Goal: Information Seeking & Learning: Learn about a topic

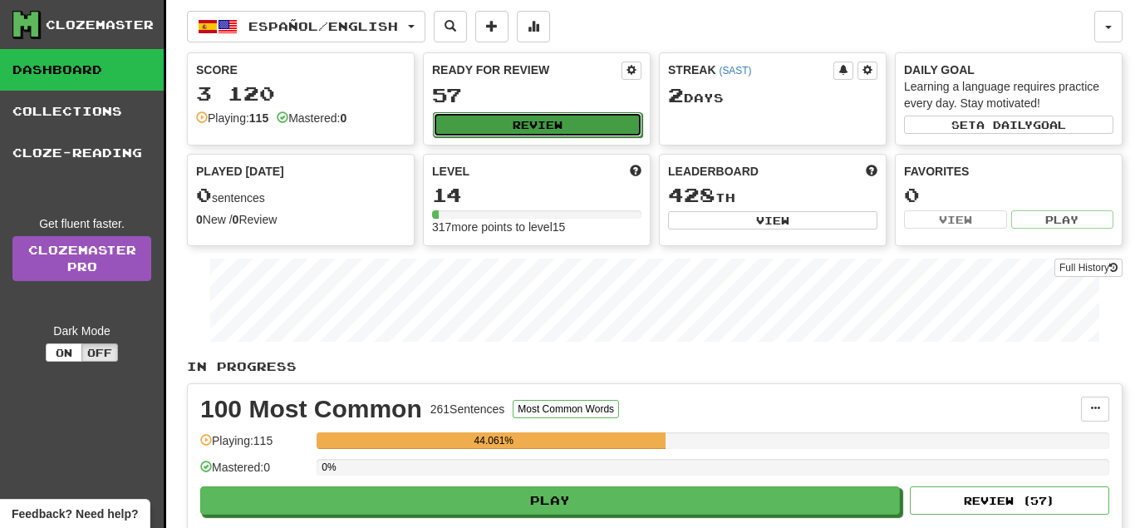
click at [541, 116] on button "Review" at bounding box center [537, 124] width 209 height 25
select select "**"
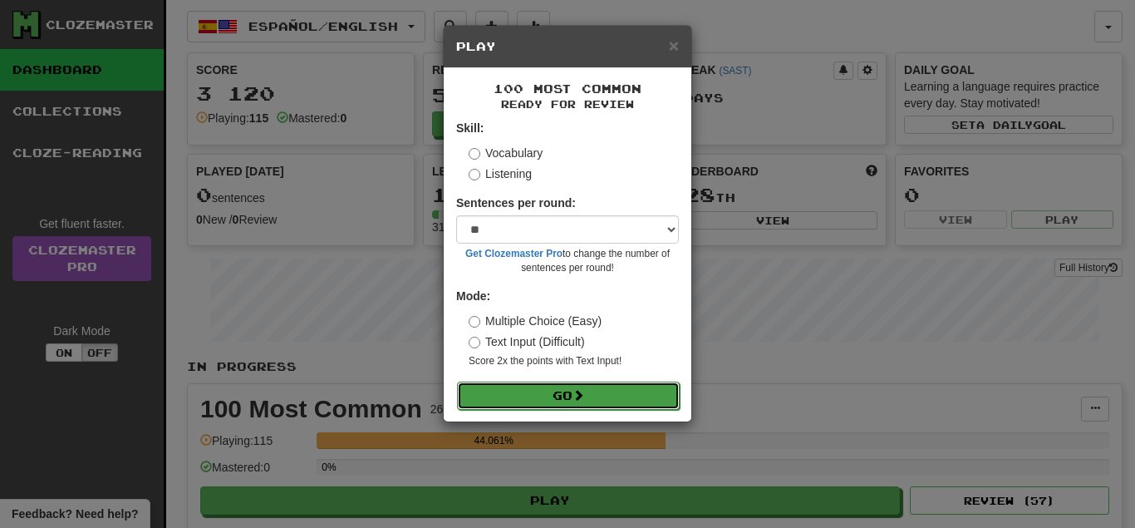
click at [586, 389] on button "Go" at bounding box center [568, 395] width 223 height 28
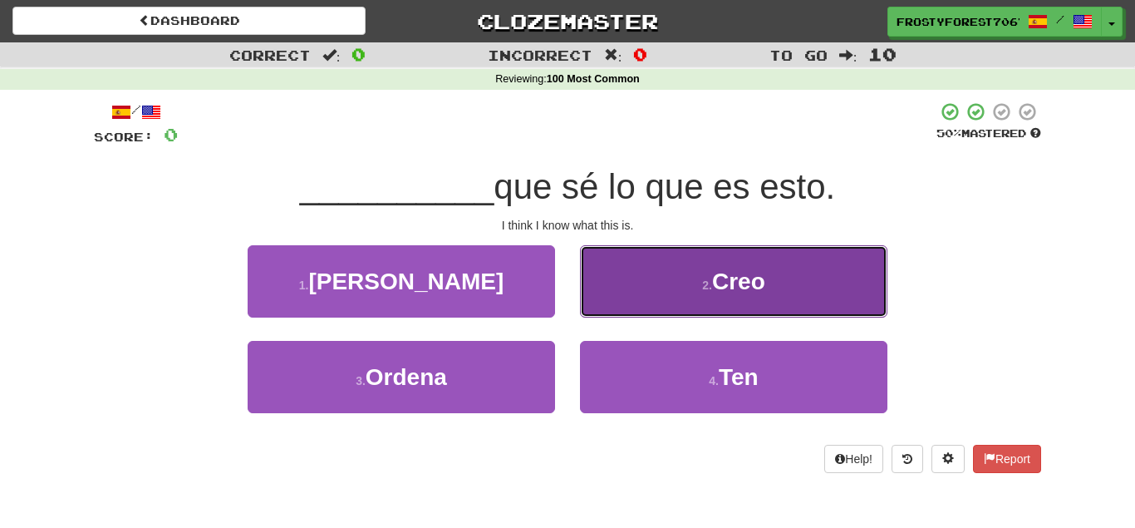
click at [684, 263] on button "2 . Creo" at bounding box center [734, 281] width 308 height 72
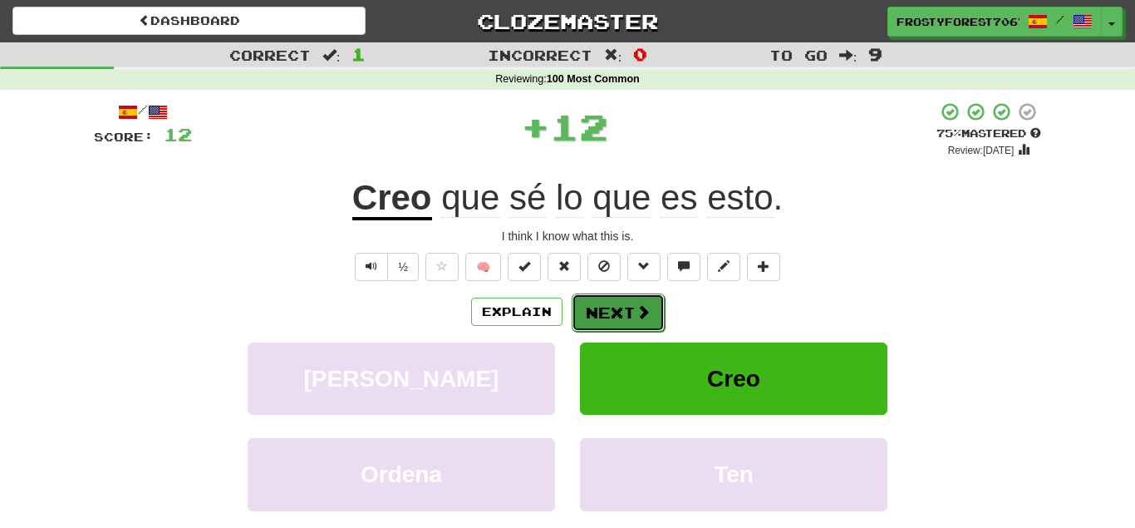
click at [638, 295] on button "Next" at bounding box center [618, 312] width 93 height 38
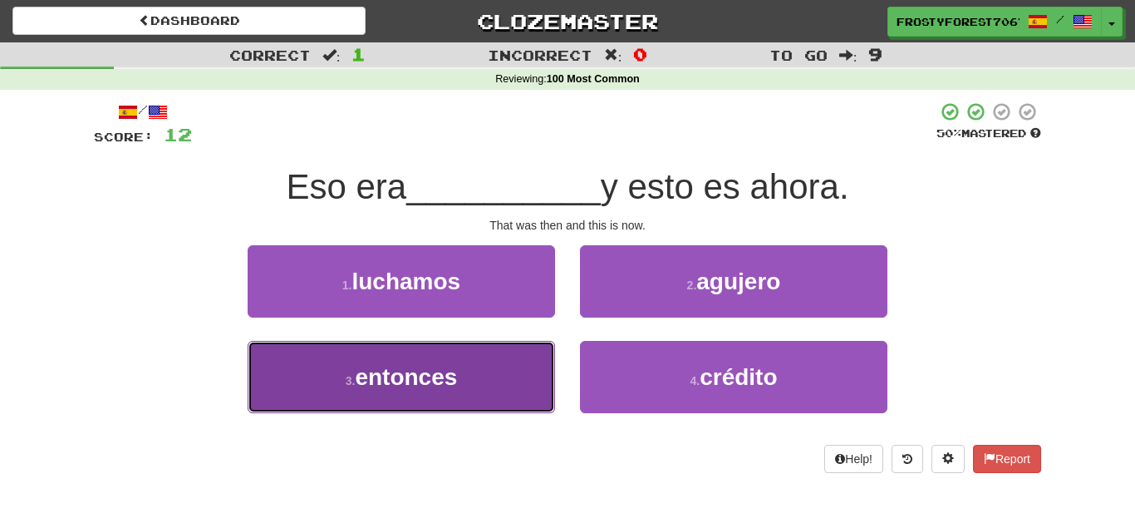
click at [449, 366] on span "entonces" at bounding box center [406, 377] width 102 height 26
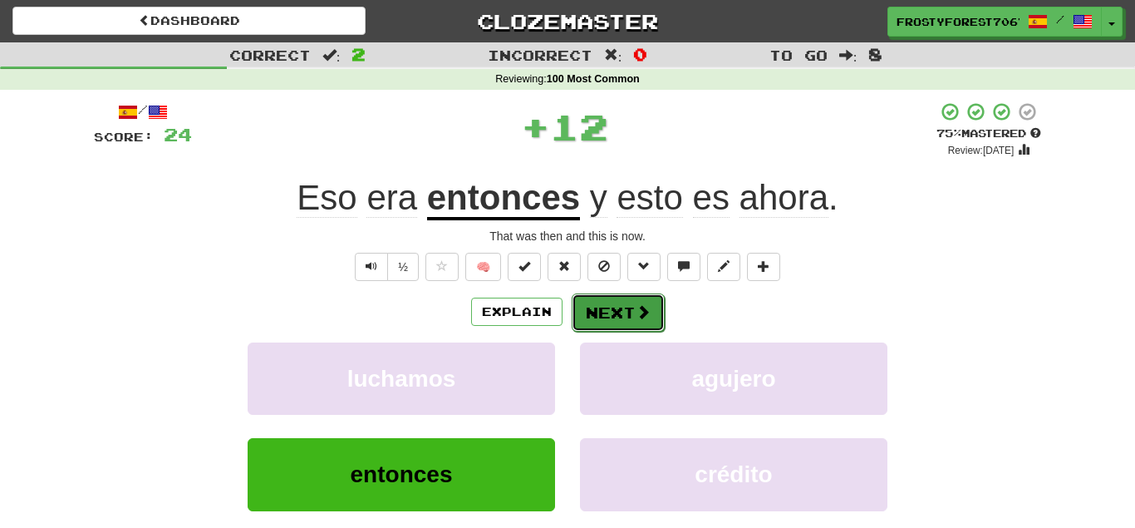
click at [648, 304] on span at bounding box center [643, 311] width 15 height 15
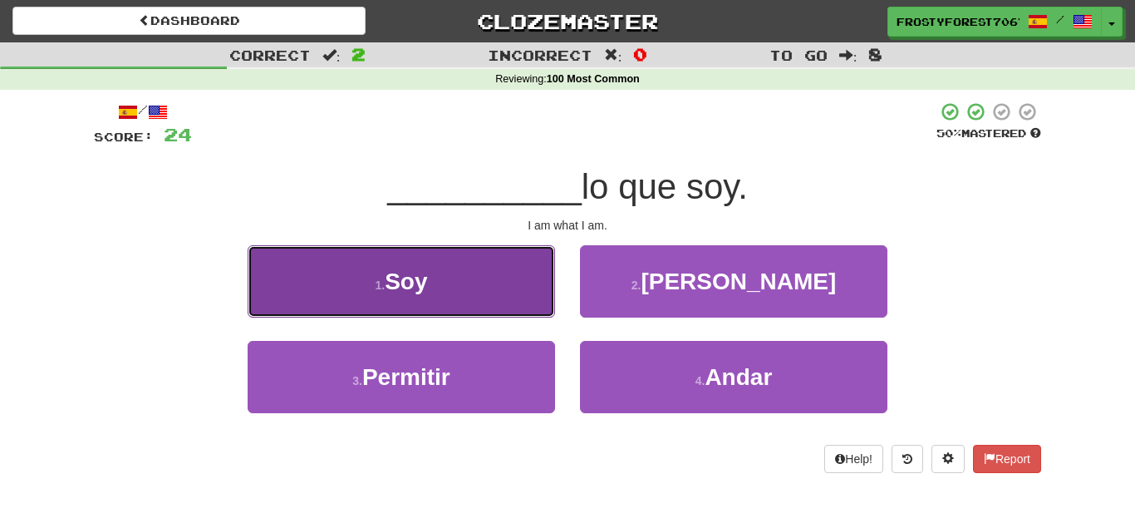
click at [525, 262] on button "1 . Soy" at bounding box center [402, 281] width 308 height 72
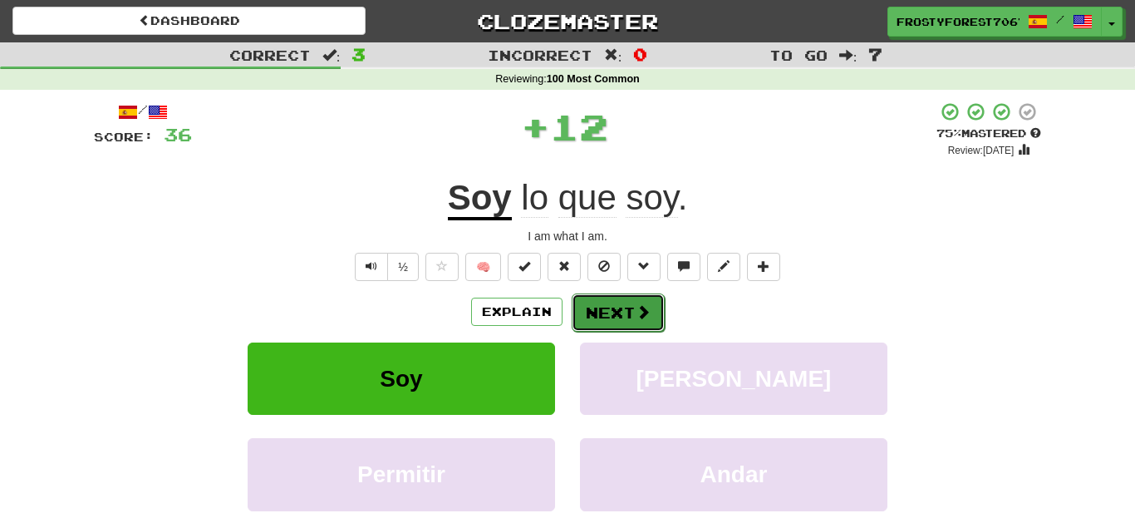
click at [633, 312] on button "Next" at bounding box center [618, 312] width 93 height 38
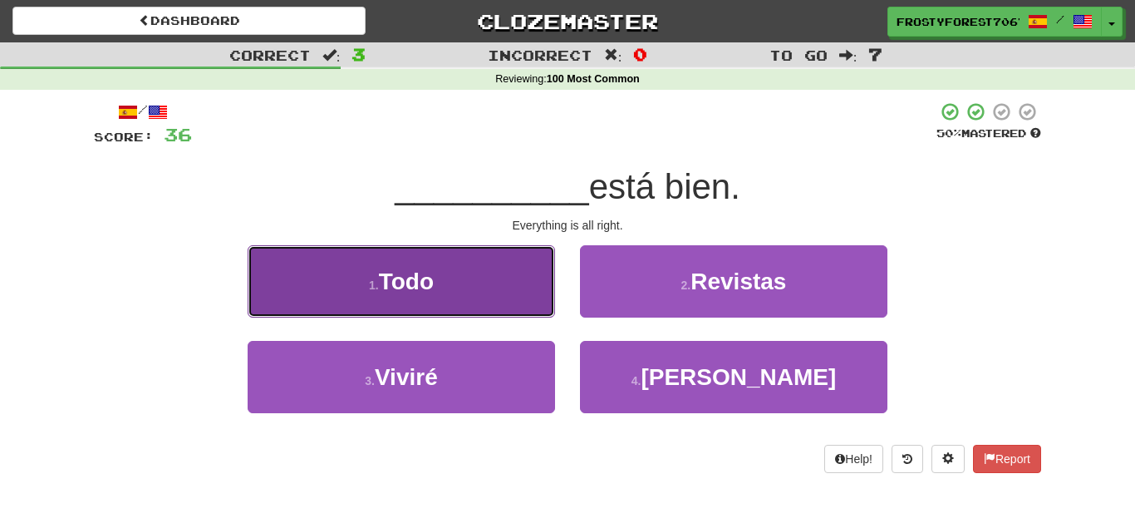
click at [531, 304] on button "1 . Todo" at bounding box center [402, 281] width 308 height 72
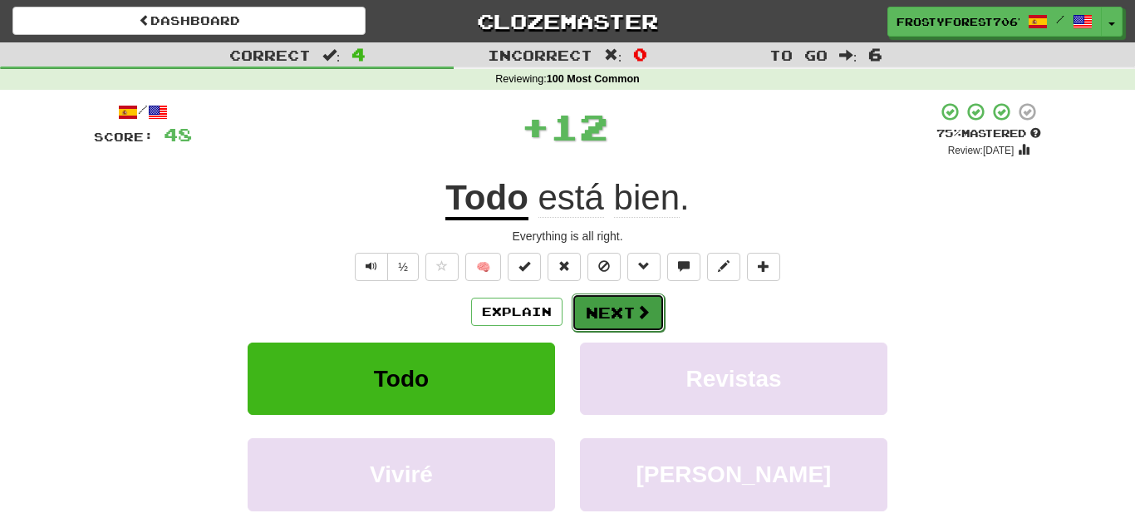
click at [611, 303] on button "Next" at bounding box center [618, 312] width 93 height 38
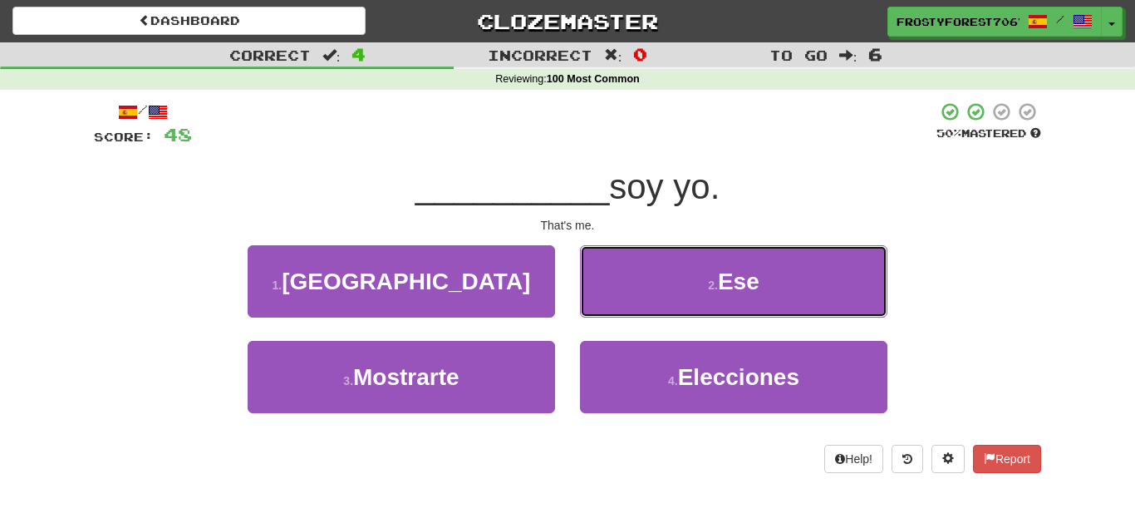
click at [611, 303] on button "2 . Ese" at bounding box center [734, 281] width 308 height 72
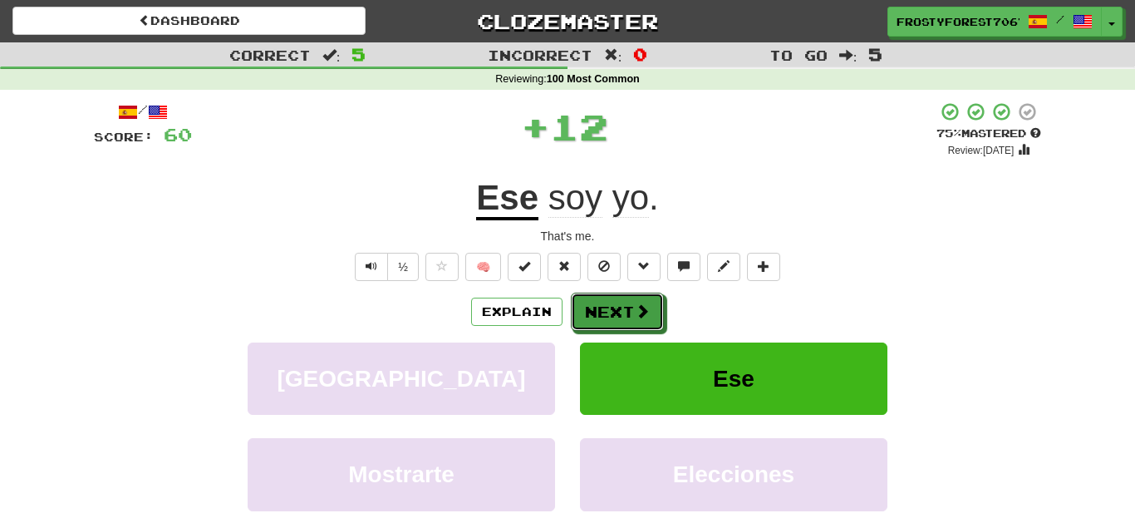
click at [611, 303] on button "Next" at bounding box center [617, 312] width 93 height 38
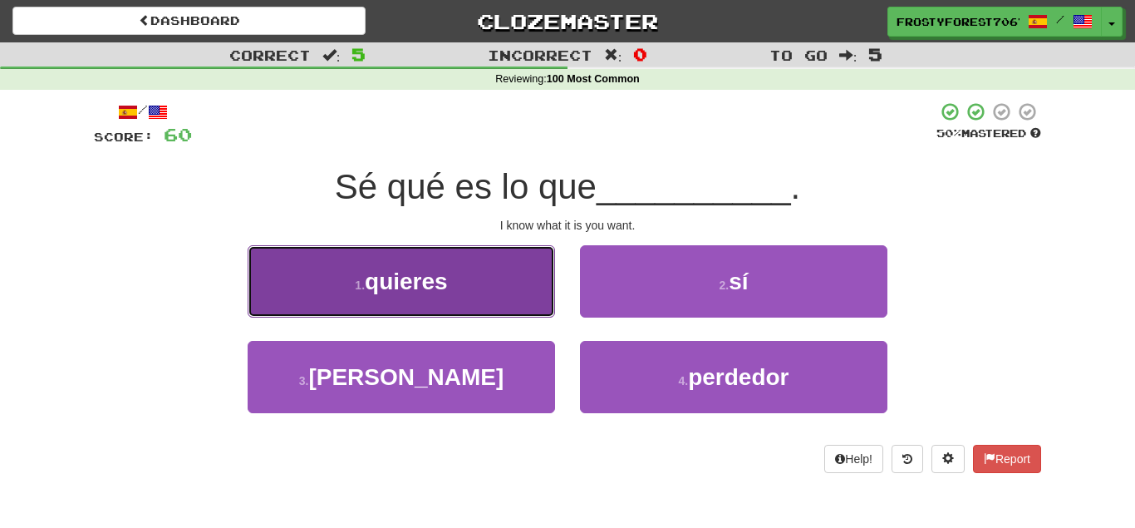
click at [414, 277] on span "quieres" at bounding box center [406, 281] width 83 height 26
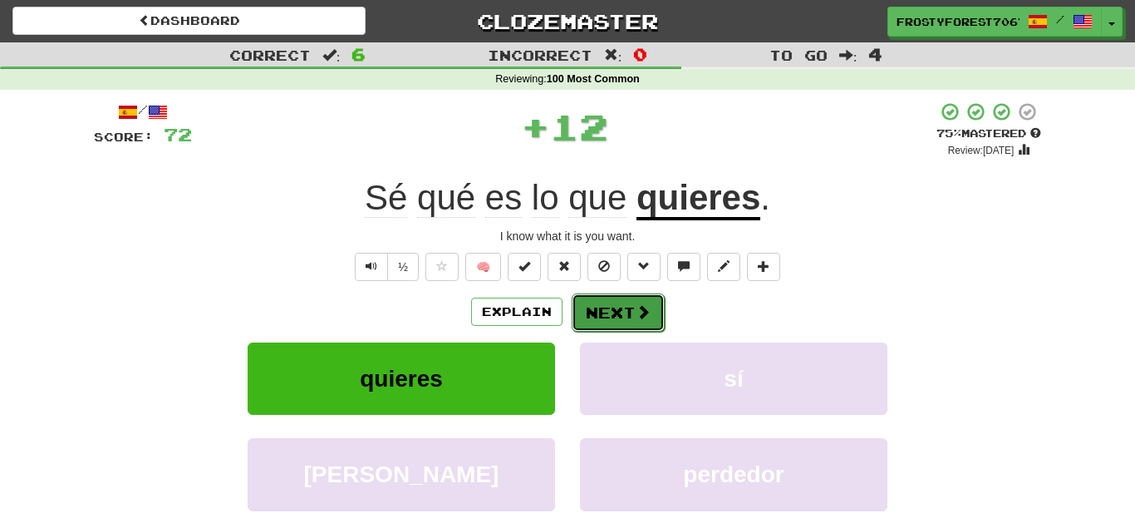
click at [630, 313] on button "Next" at bounding box center [618, 312] width 93 height 38
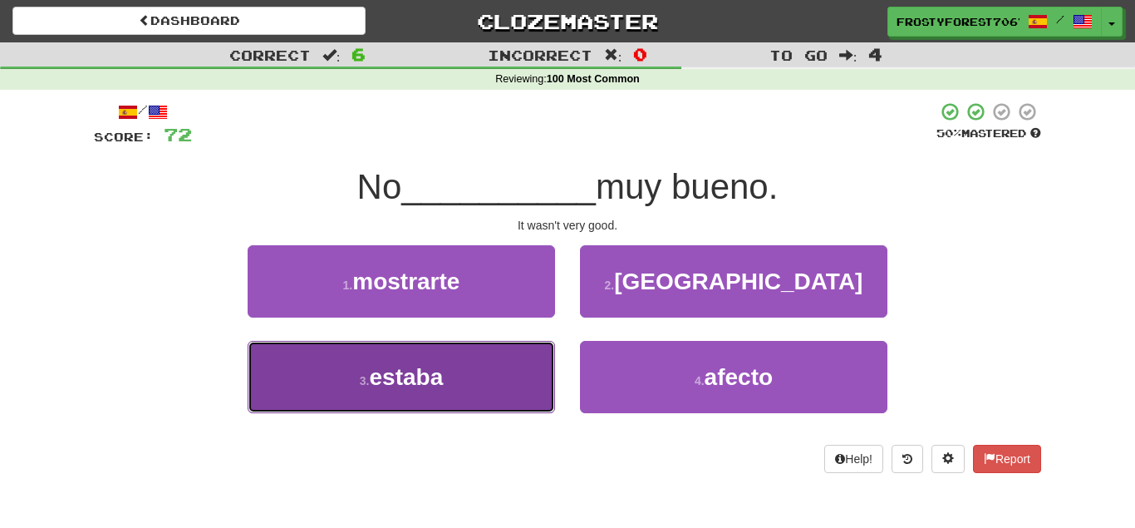
click at [490, 366] on button "3 . estaba" at bounding box center [402, 377] width 308 height 72
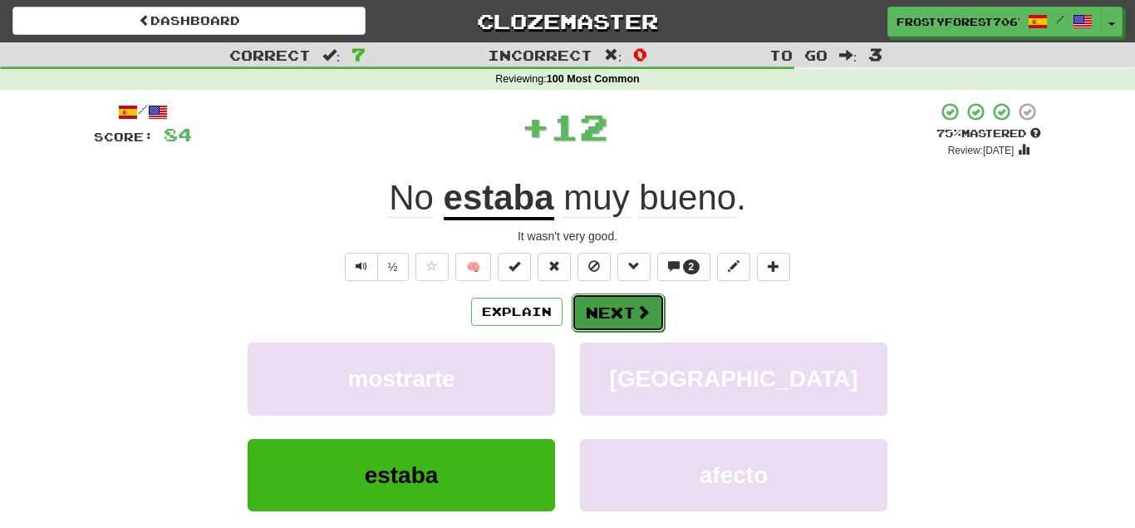
click at [636, 313] on span at bounding box center [643, 311] width 15 height 15
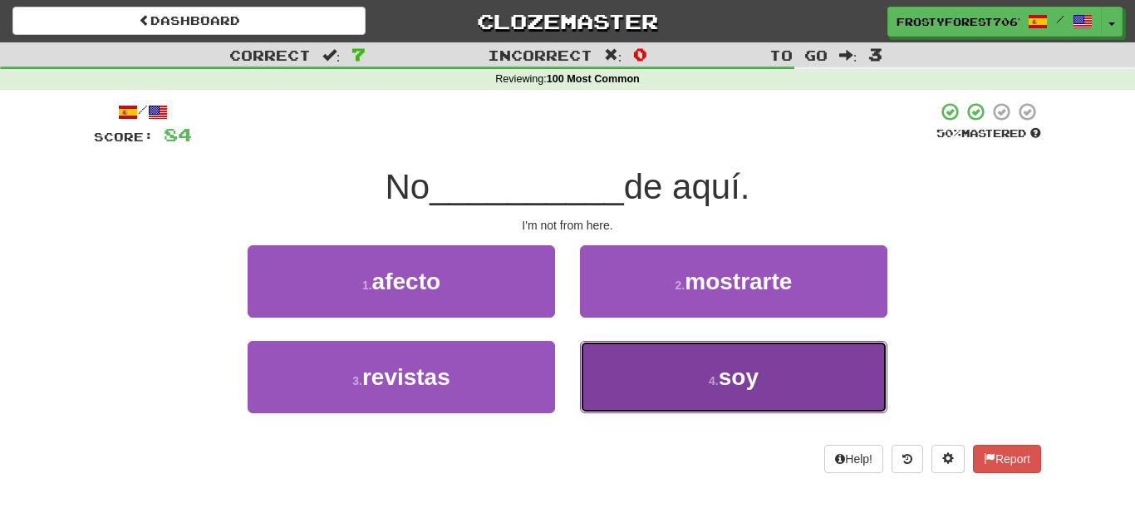
click at [680, 403] on button "4 . soy" at bounding box center [734, 377] width 308 height 72
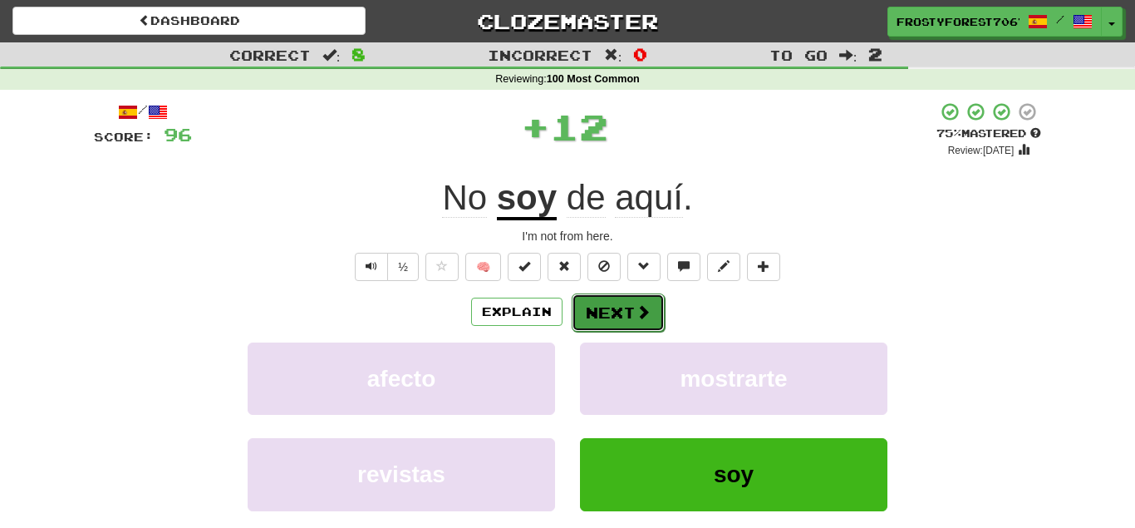
click at [624, 313] on button "Next" at bounding box center [618, 312] width 93 height 38
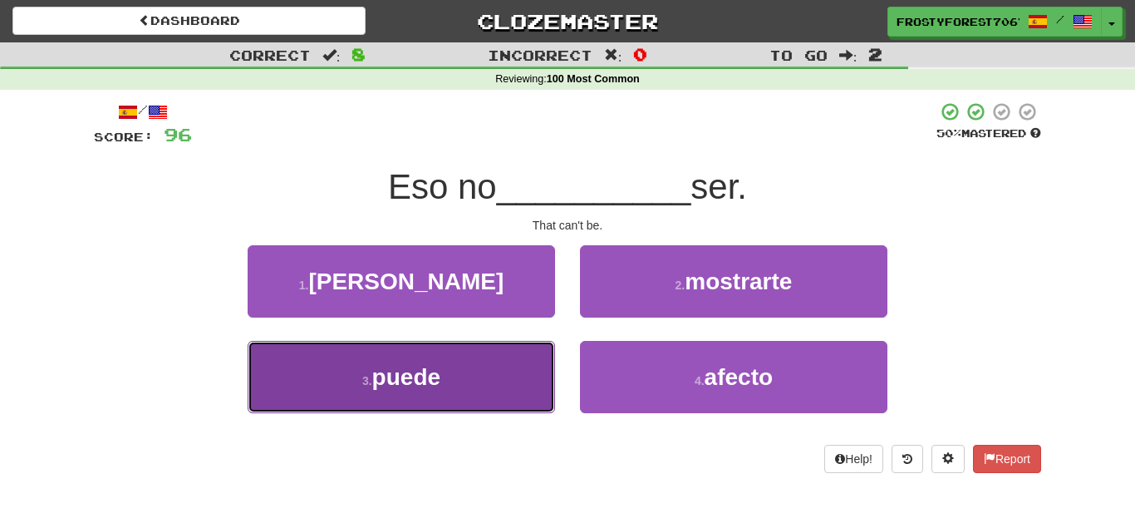
click at [519, 375] on button "3 . puede" at bounding box center [402, 377] width 308 height 72
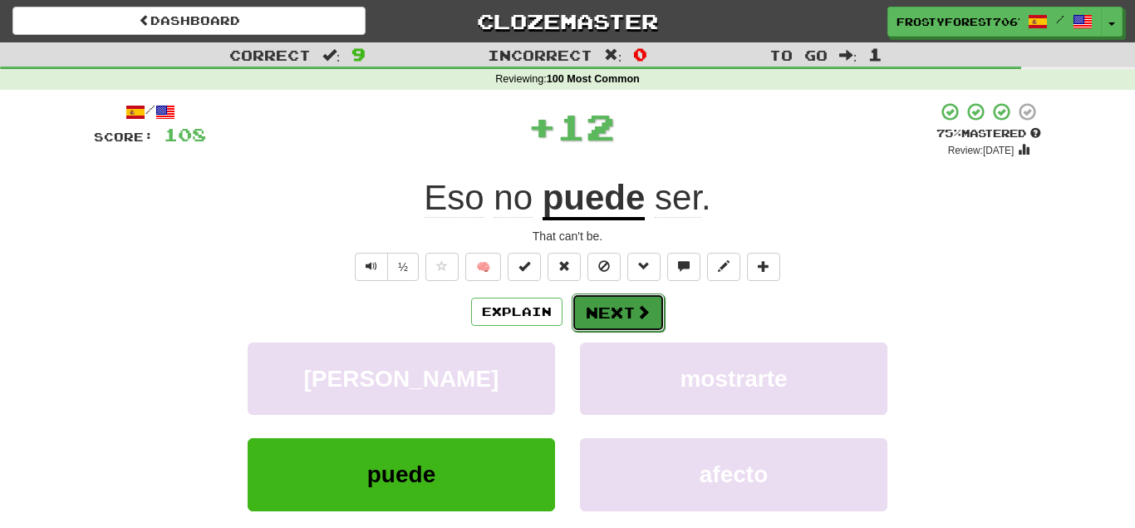
click at [641, 299] on button "Next" at bounding box center [618, 312] width 93 height 38
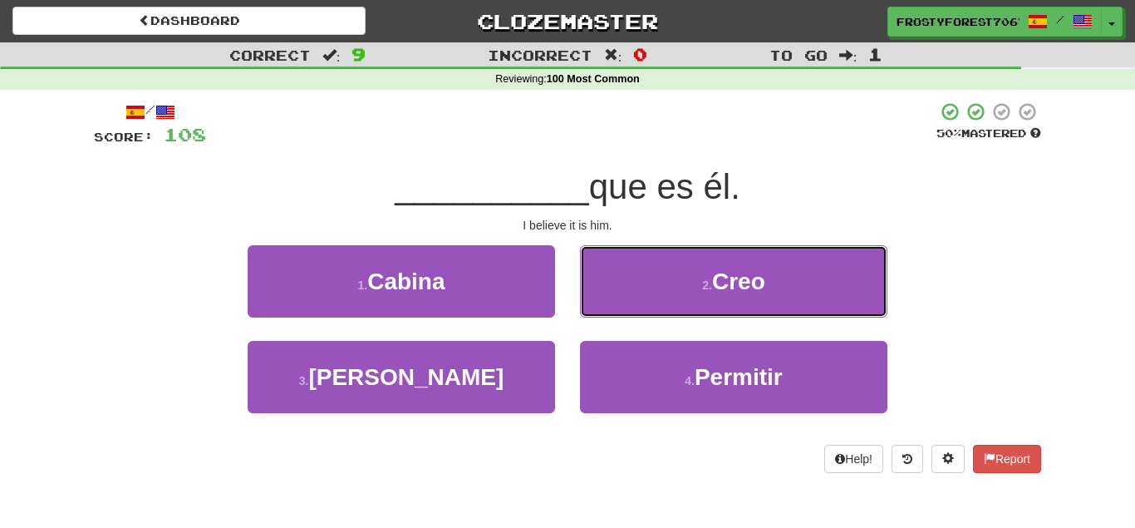
click at [641, 299] on button "2 . Creo" at bounding box center [734, 281] width 308 height 72
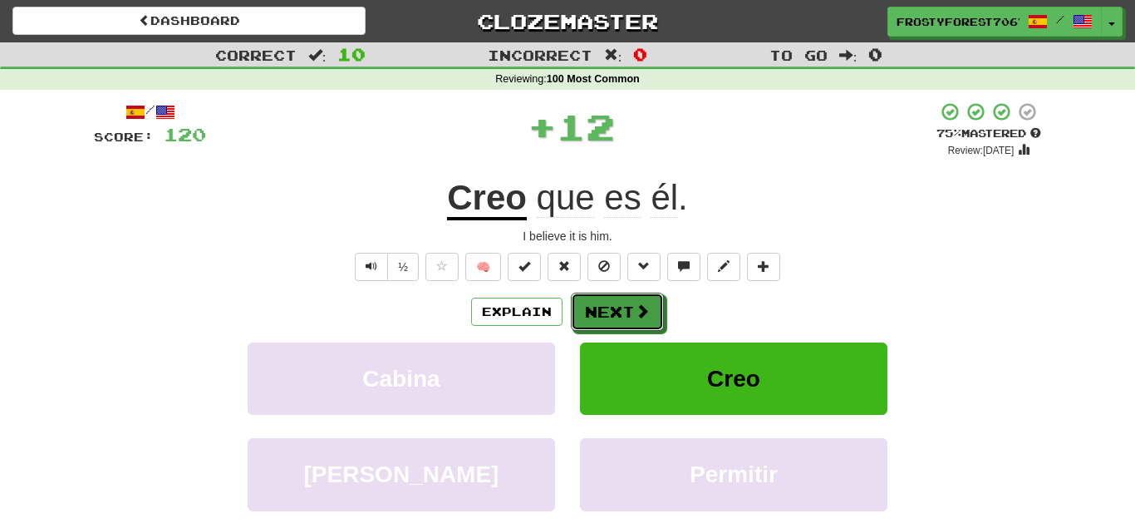
click at [641, 299] on button "Next" at bounding box center [617, 312] width 93 height 38
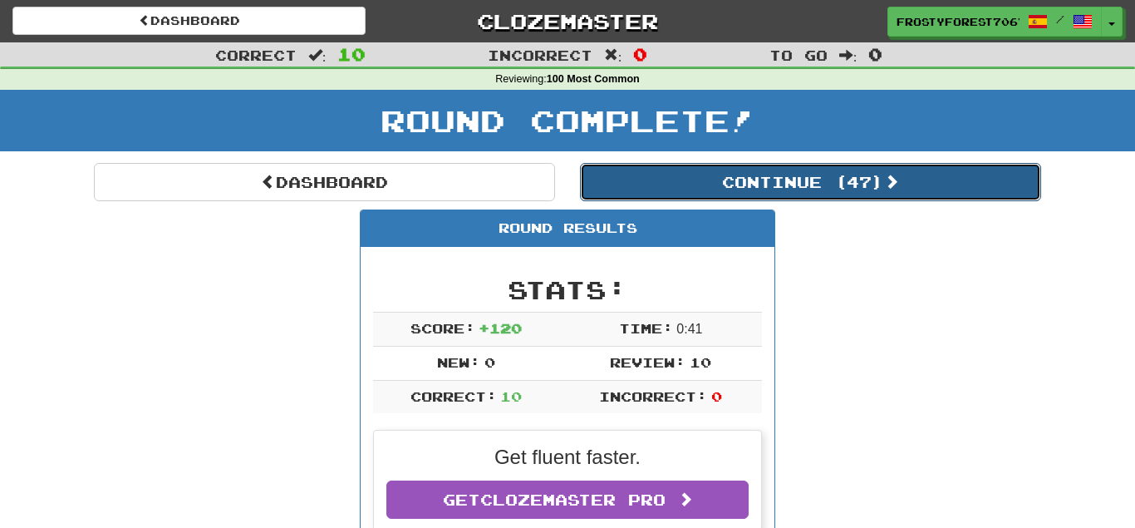
click at [899, 177] on span at bounding box center [891, 181] width 15 height 15
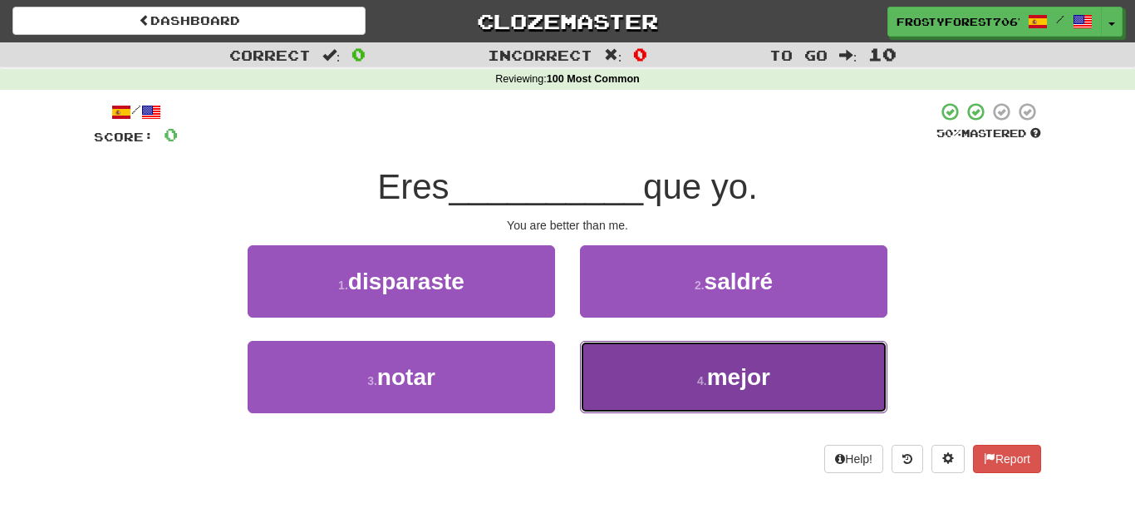
click at [716, 365] on span "mejor" at bounding box center [738, 377] width 63 height 26
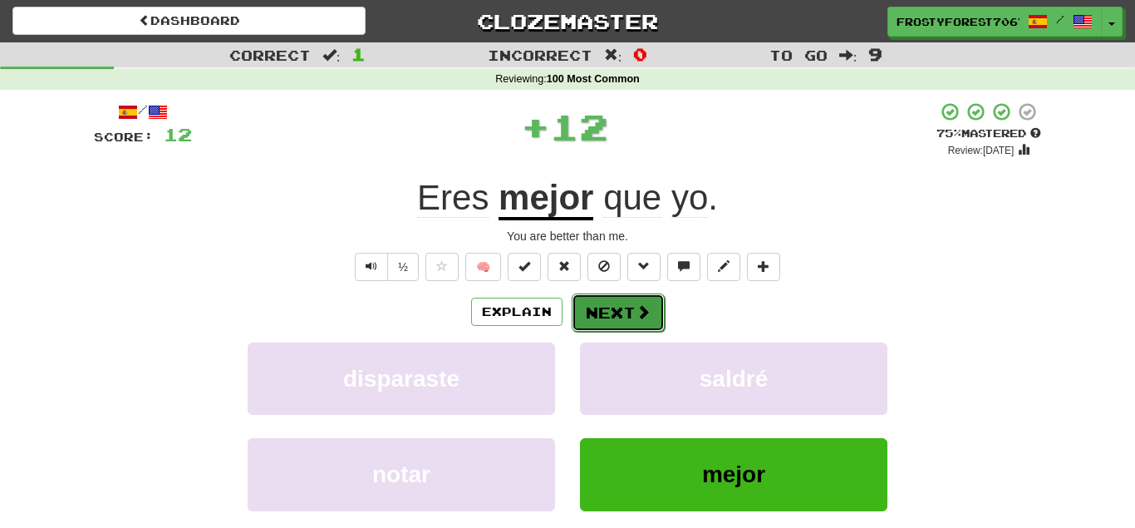
click at [632, 321] on button "Next" at bounding box center [618, 312] width 93 height 38
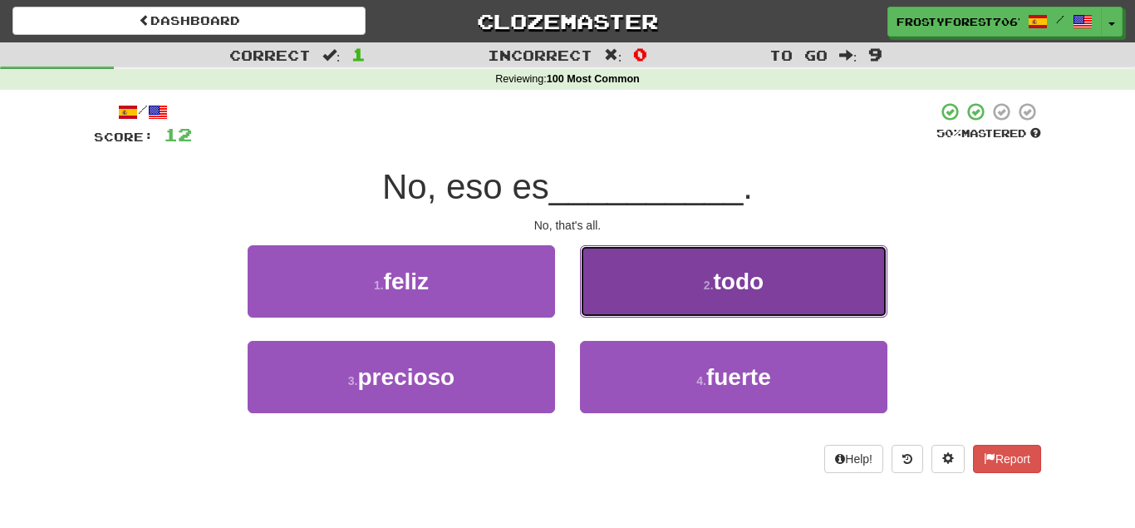
click at [714, 288] on small "2 ." at bounding box center [709, 284] width 10 height 13
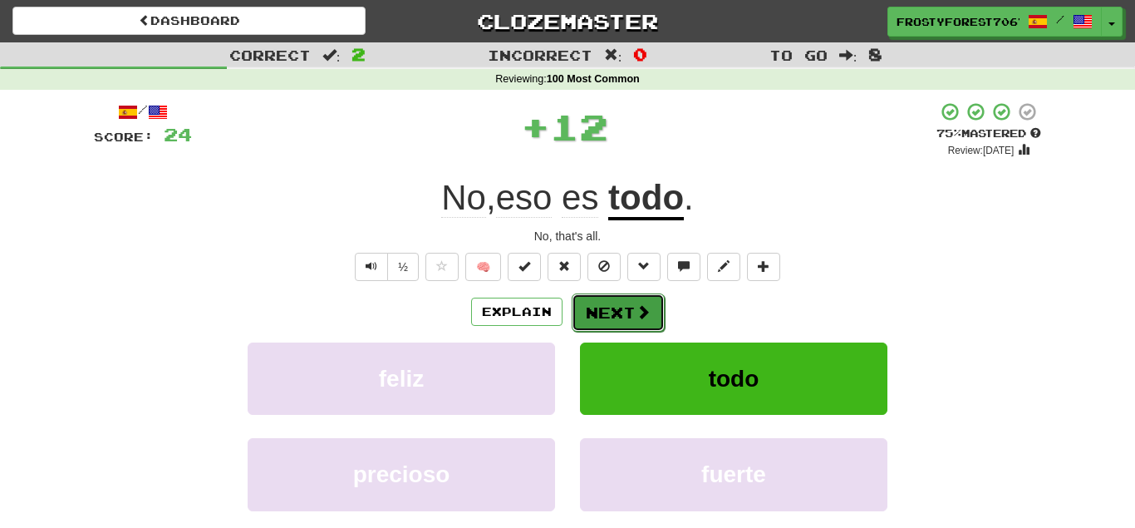
click at [648, 313] on span at bounding box center [643, 311] width 15 height 15
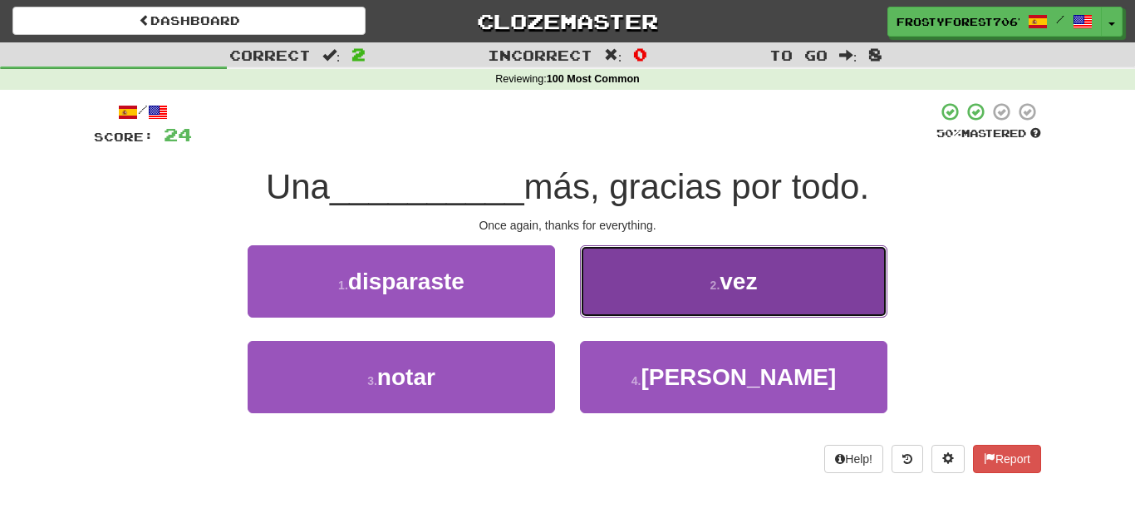
click at [662, 301] on button "2 . vez" at bounding box center [734, 281] width 308 height 72
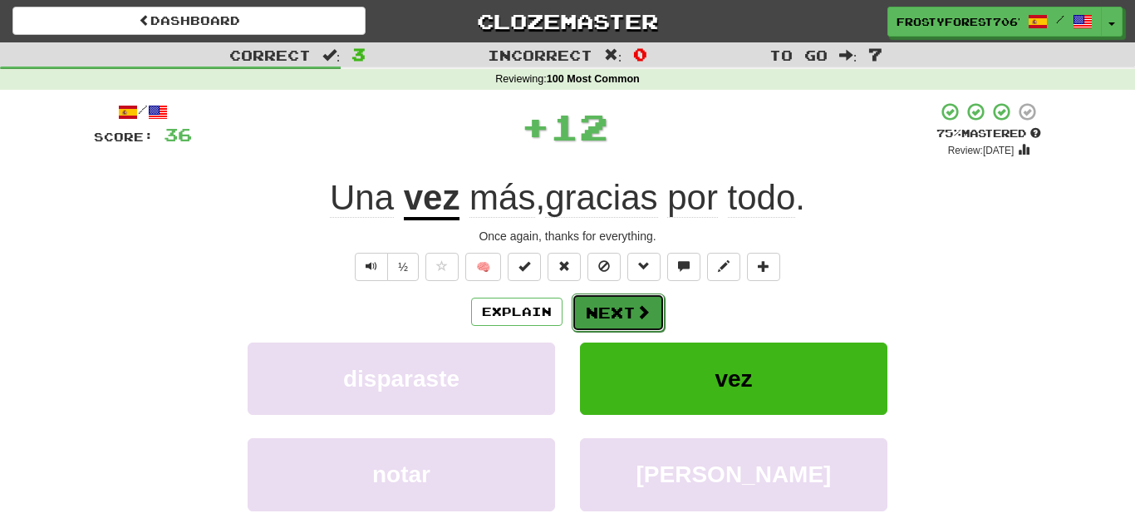
click at [634, 302] on button "Next" at bounding box center [618, 312] width 93 height 38
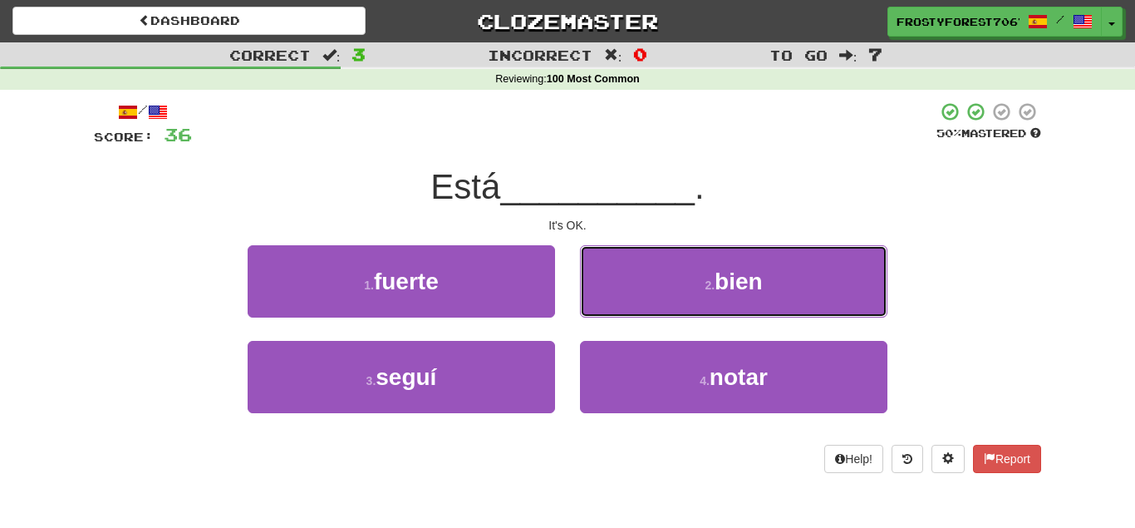
click at [634, 302] on button "2 . bien" at bounding box center [734, 281] width 308 height 72
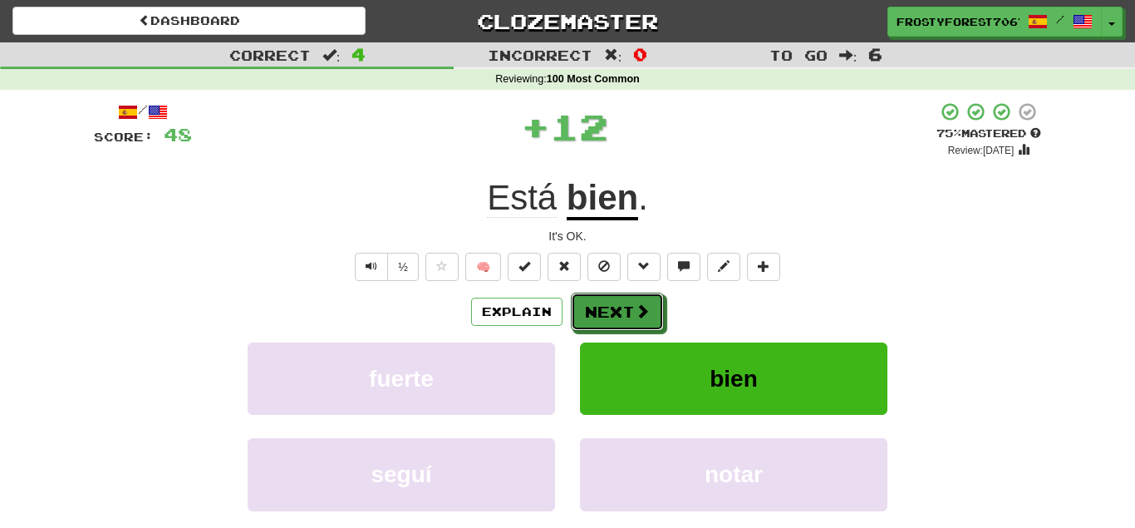
click at [634, 302] on button "Next" at bounding box center [617, 312] width 93 height 38
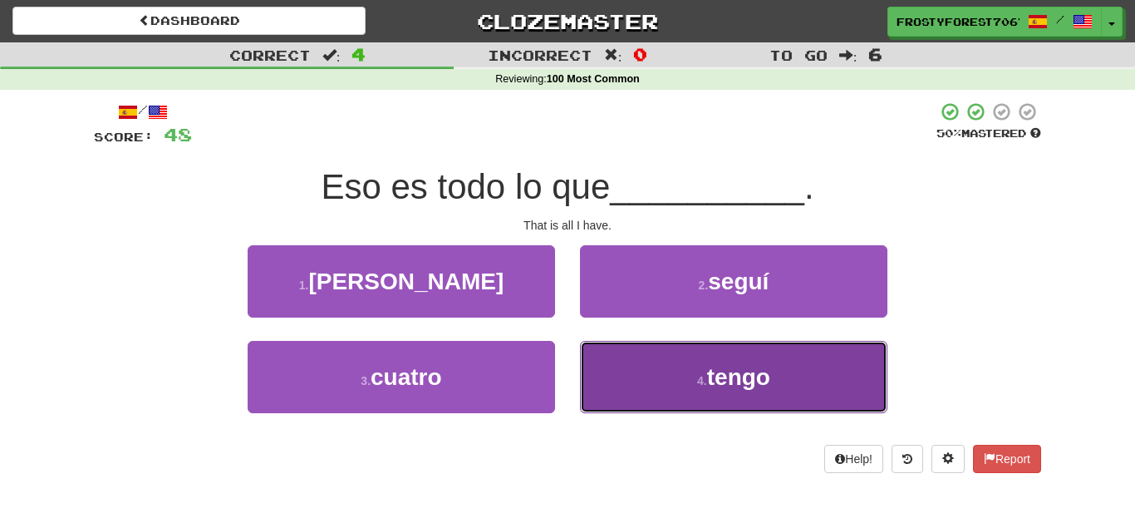
click at [645, 386] on button "4 . tengo" at bounding box center [734, 377] width 308 height 72
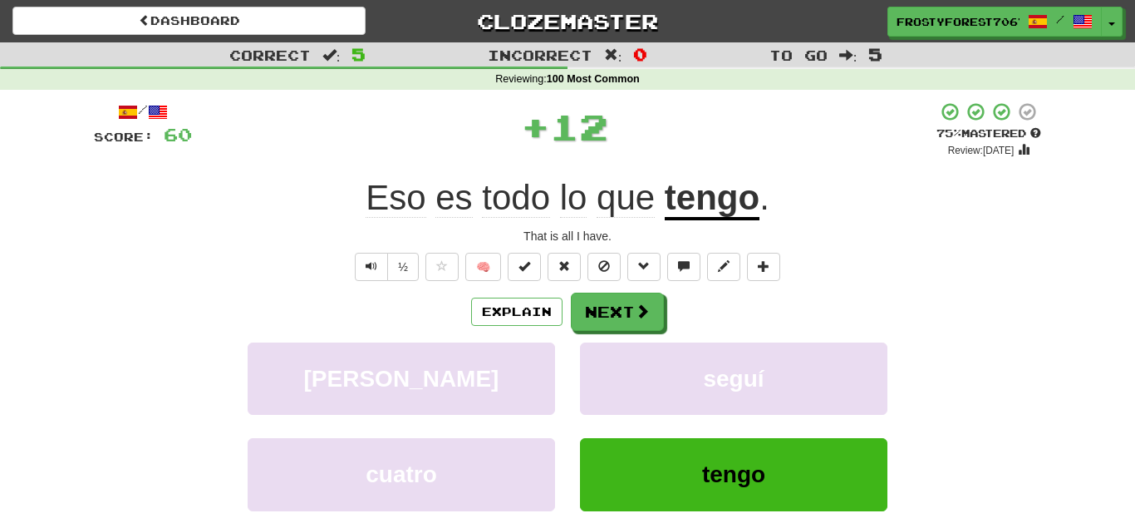
click at [584, 290] on div "/ Score: 60 + 12 75 % Mastered Review: 2025-09-19 Eso es todo lo que tengo . Th…" at bounding box center [568, 361] width 948 height 521
click at [584, 292] on div "/ Score: 60 + 12 75 % Mastered Review: 2025-09-19 Eso es todo lo que tengo . Th…" at bounding box center [568, 361] width 948 height 521
click at [588, 305] on button "Next" at bounding box center [618, 312] width 93 height 38
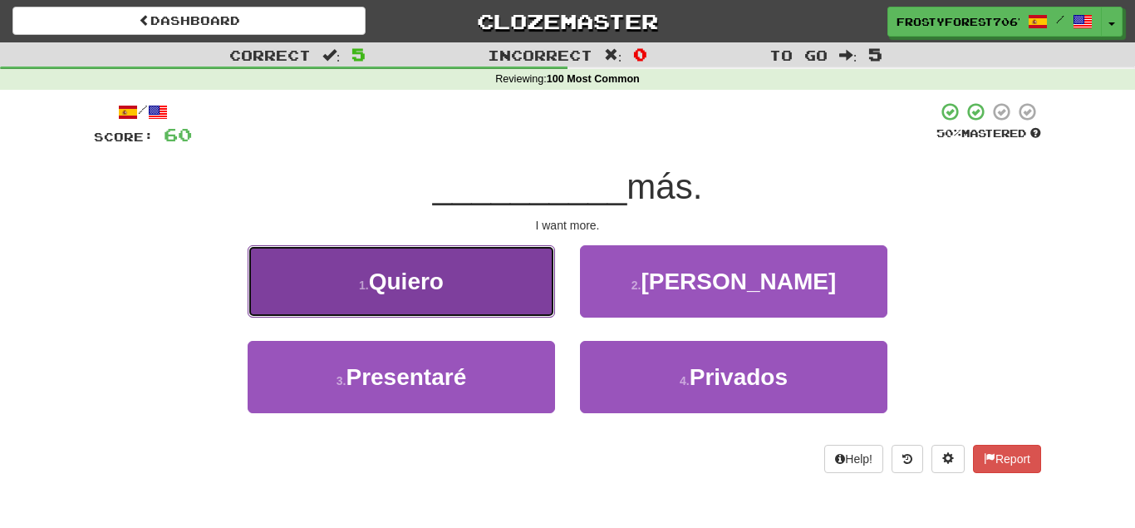
click at [508, 298] on button "1 . Quiero" at bounding box center [402, 281] width 308 height 72
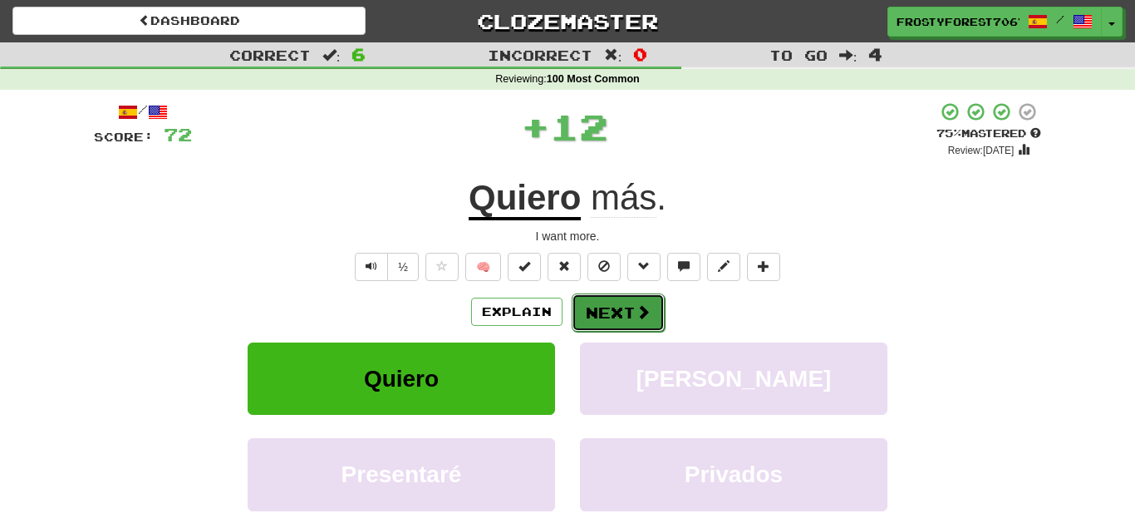
click at [601, 303] on button "Next" at bounding box center [618, 312] width 93 height 38
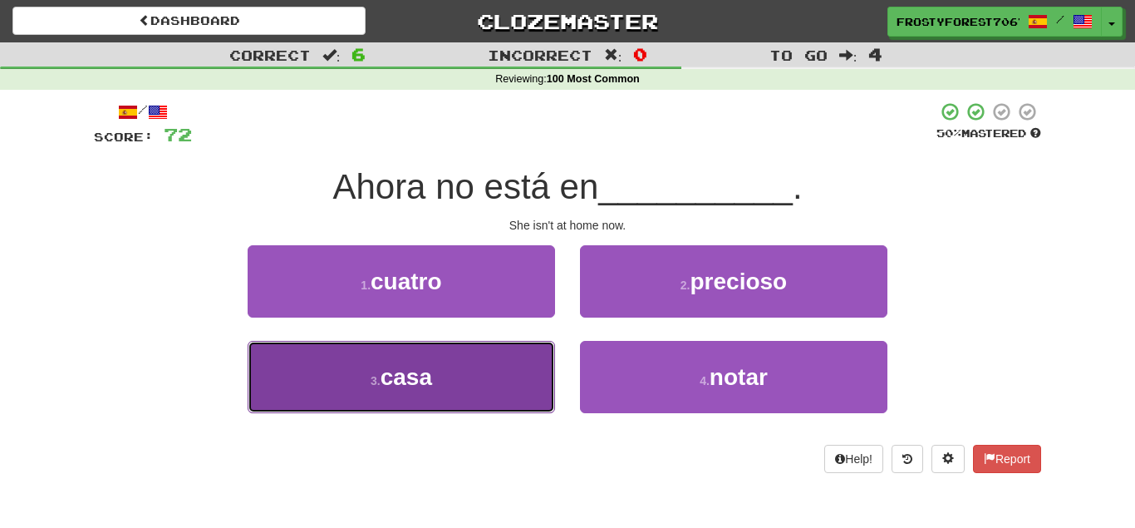
click at [524, 349] on button "3 . casa" at bounding box center [402, 377] width 308 height 72
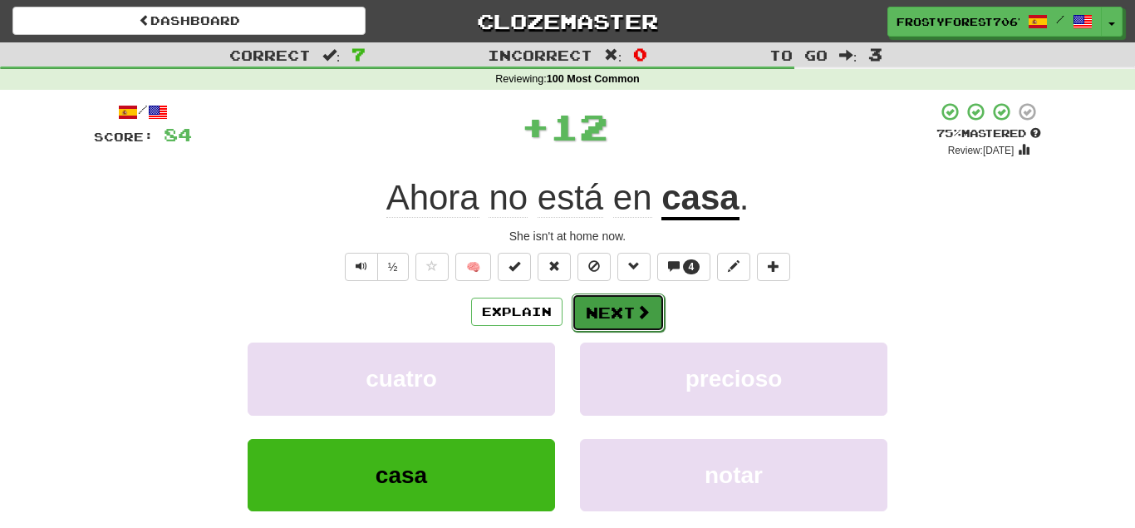
click at [610, 313] on button "Next" at bounding box center [618, 312] width 93 height 38
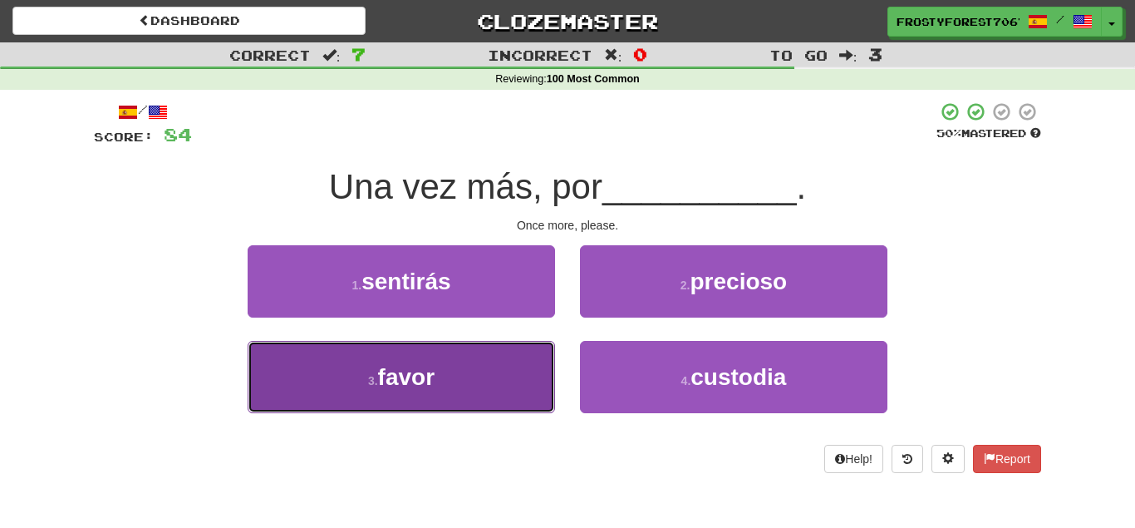
click at [520, 358] on button "3 . favor" at bounding box center [402, 377] width 308 height 72
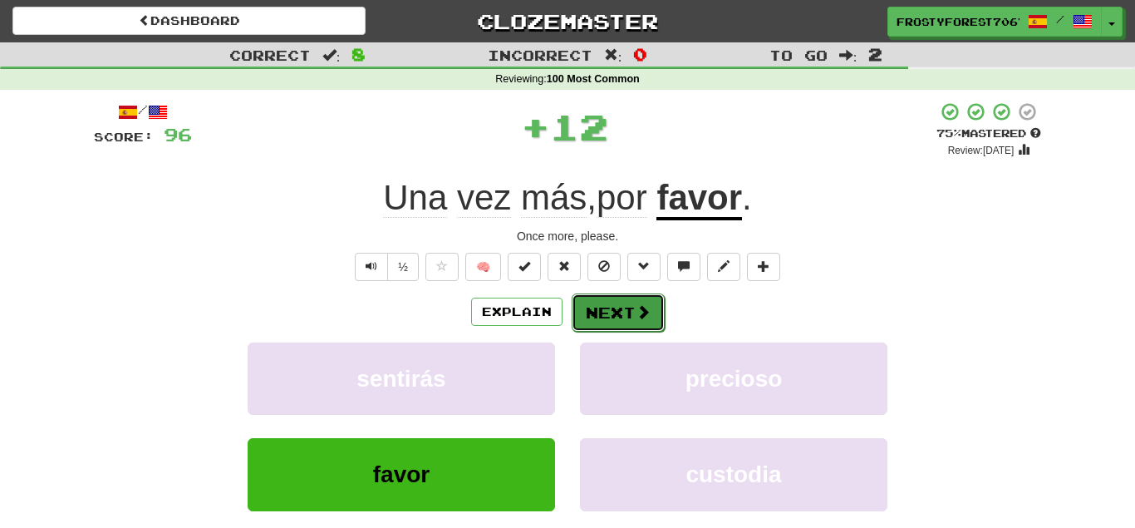
click at [626, 312] on button "Next" at bounding box center [618, 312] width 93 height 38
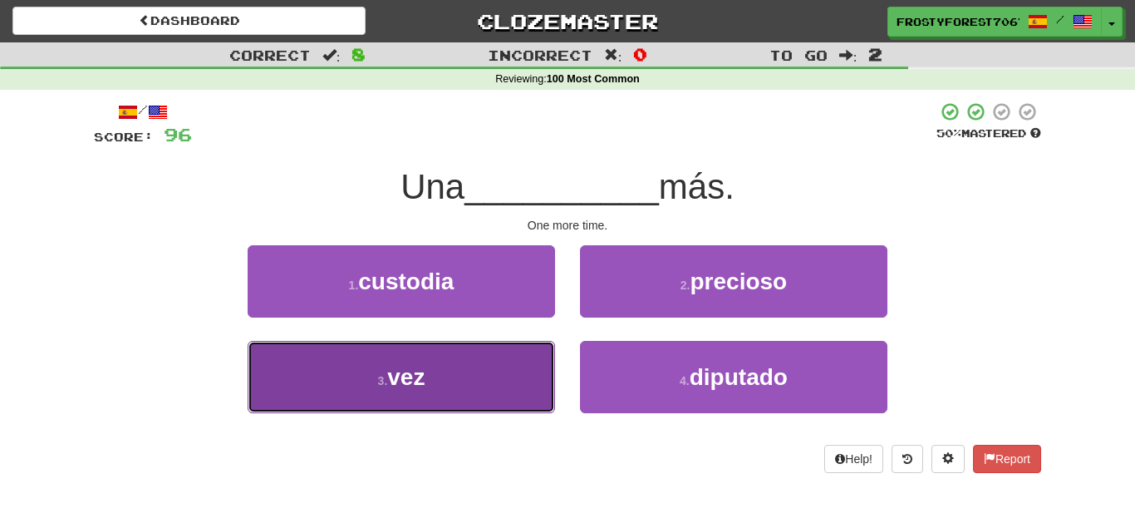
click at [537, 361] on button "3 . vez" at bounding box center [402, 377] width 308 height 72
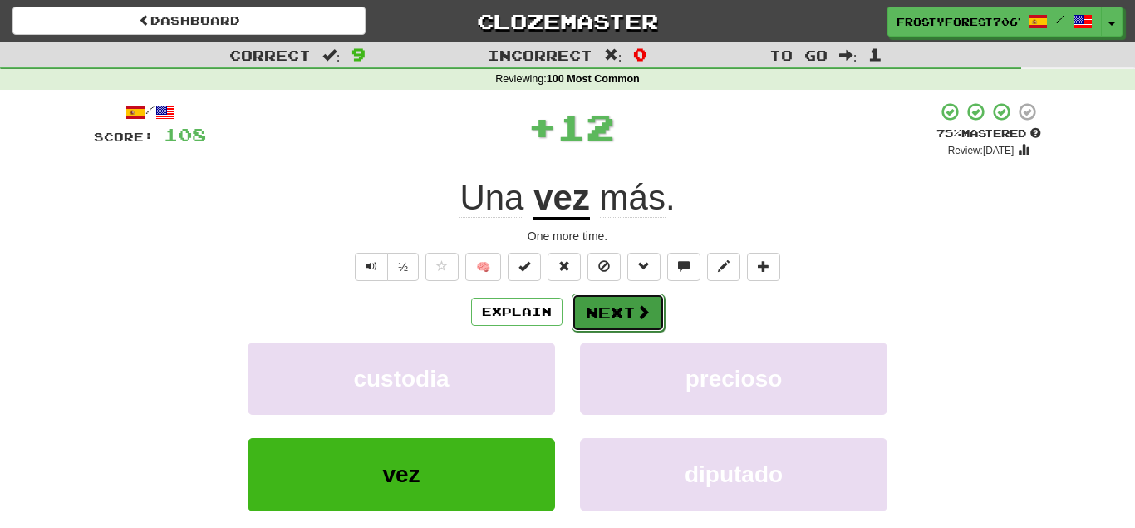
click at [629, 322] on button "Next" at bounding box center [618, 312] width 93 height 38
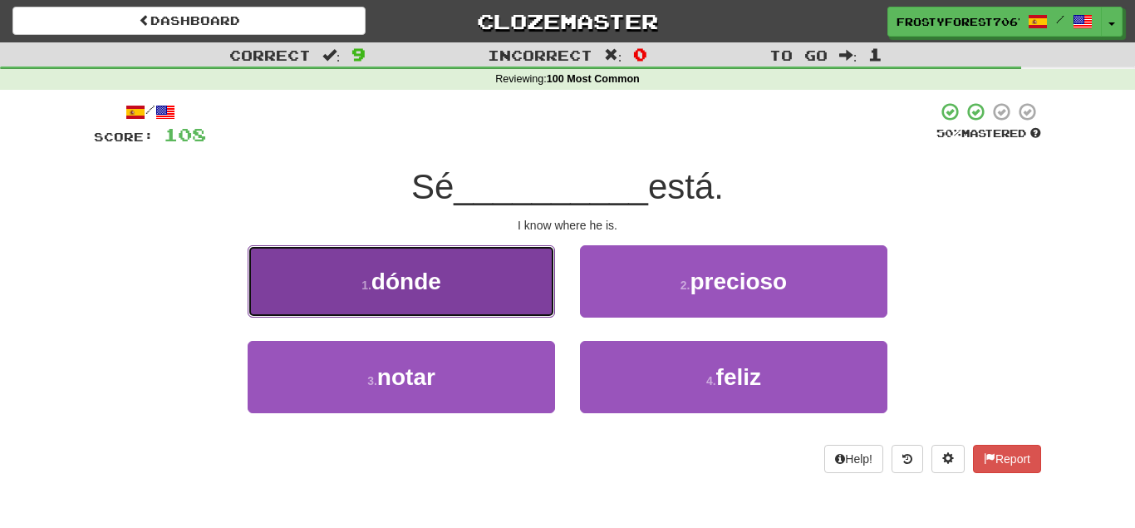
click at [472, 259] on button "1 . dónde" at bounding box center [402, 281] width 308 height 72
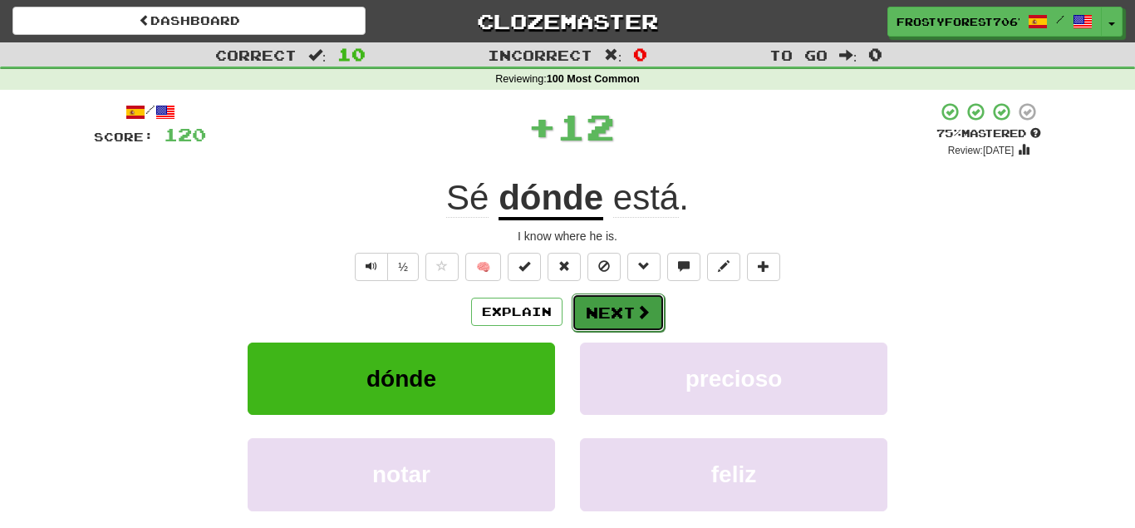
click at [625, 310] on button "Next" at bounding box center [618, 312] width 93 height 38
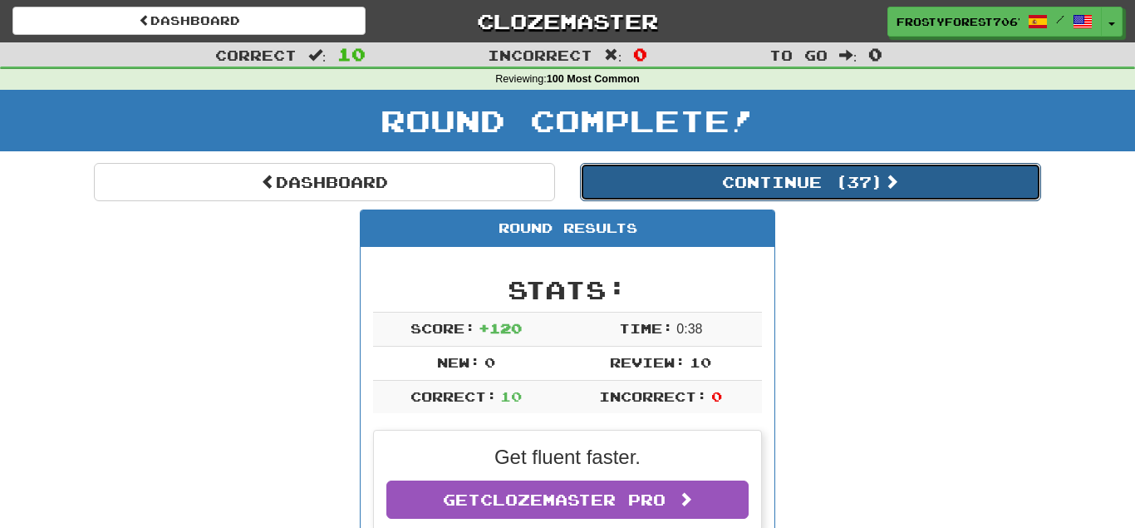
click at [891, 189] on span at bounding box center [891, 181] width 15 height 15
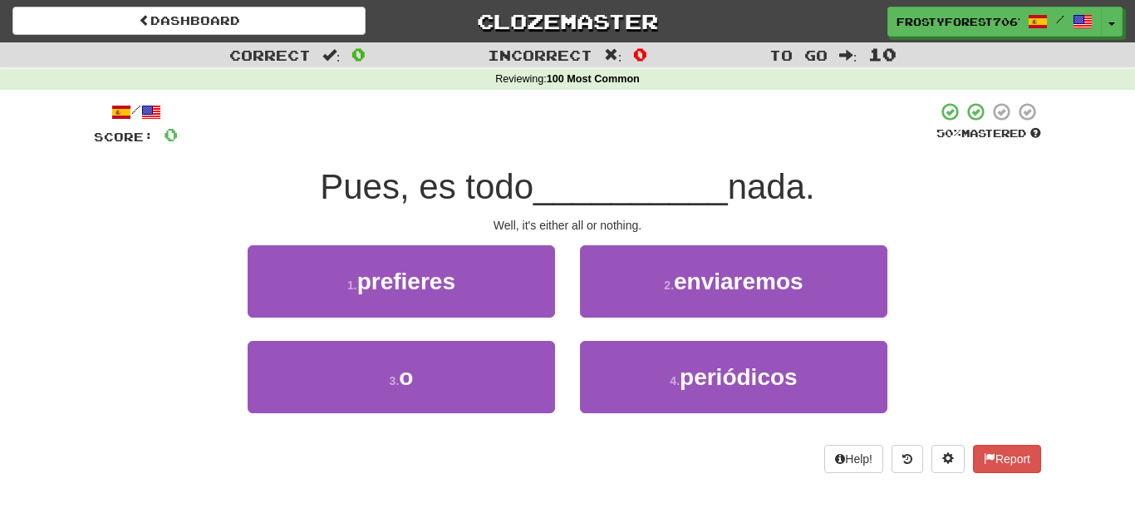
click at [450, 416] on div "3 . o" at bounding box center [401, 389] width 332 height 96
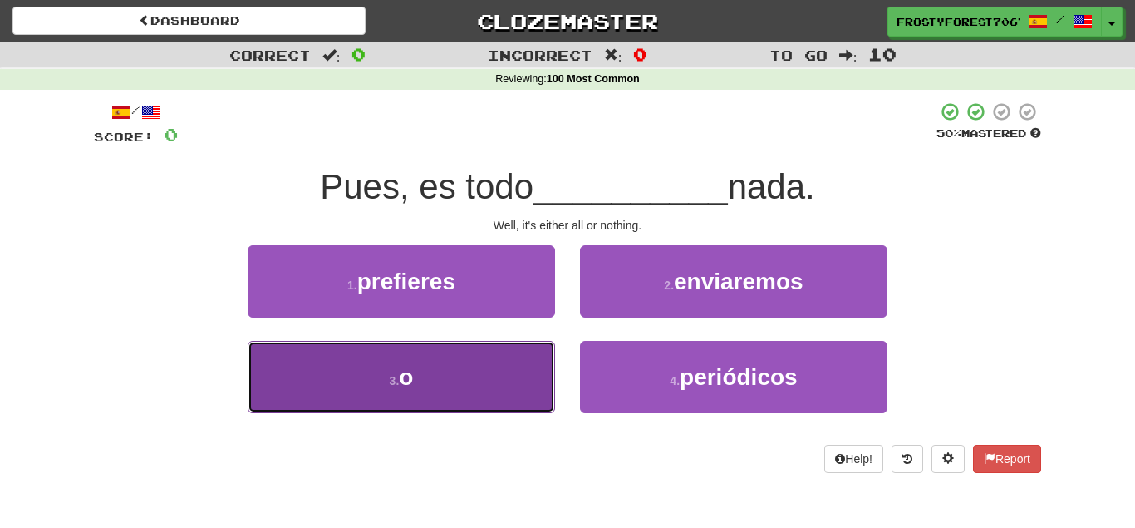
click at [465, 400] on button "3 . o" at bounding box center [402, 377] width 308 height 72
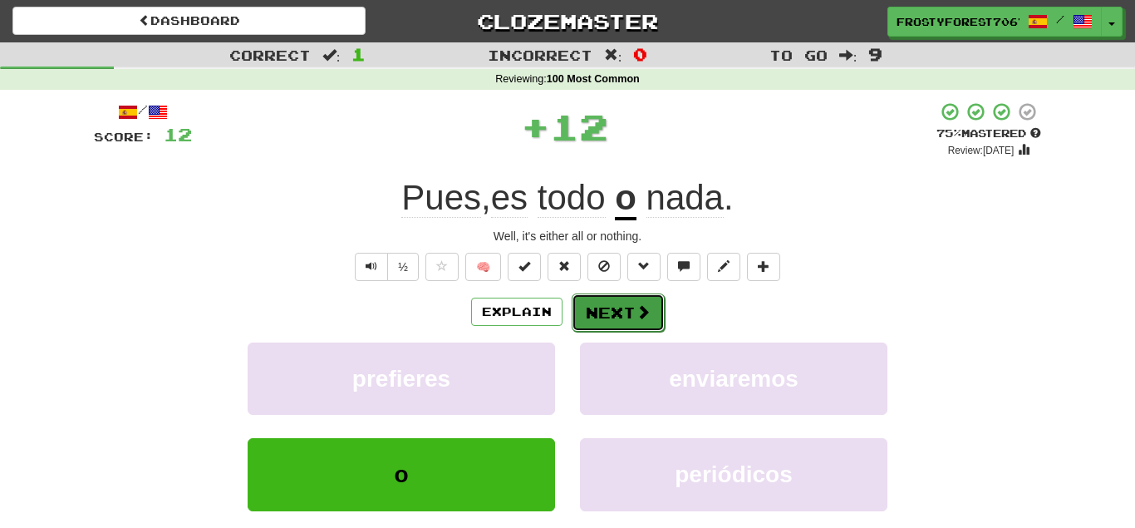
click at [642, 304] on span at bounding box center [643, 311] width 15 height 15
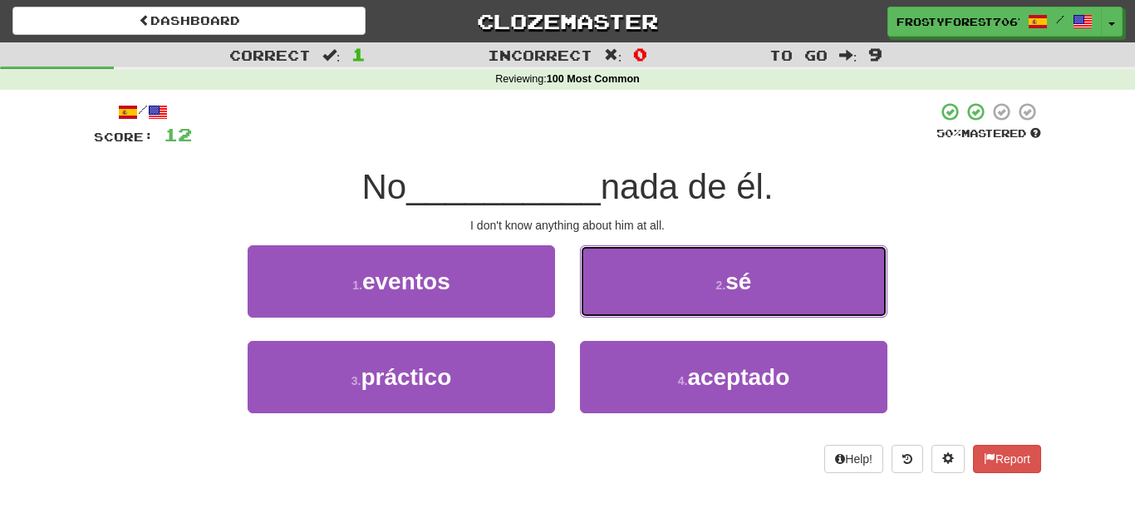
click at [642, 304] on button "2 . sé" at bounding box center [734, 281] width 308 height 72
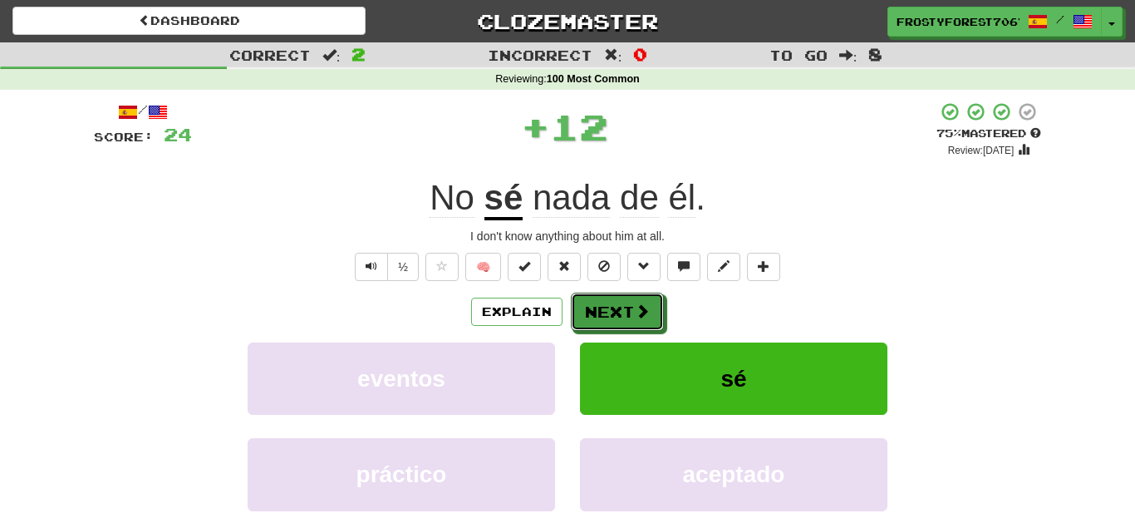
click at [642, 304] on span at bounding box center [642, 310] width 15 height 15
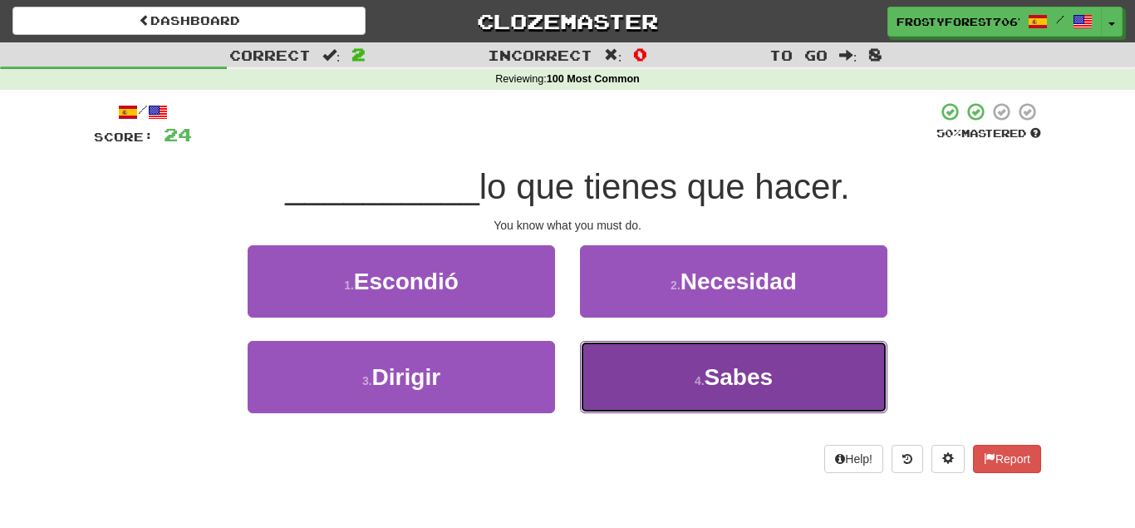
click at [639, 358] on button "4 . Sabes" at bounding box center [734, 377] width 308 height 72
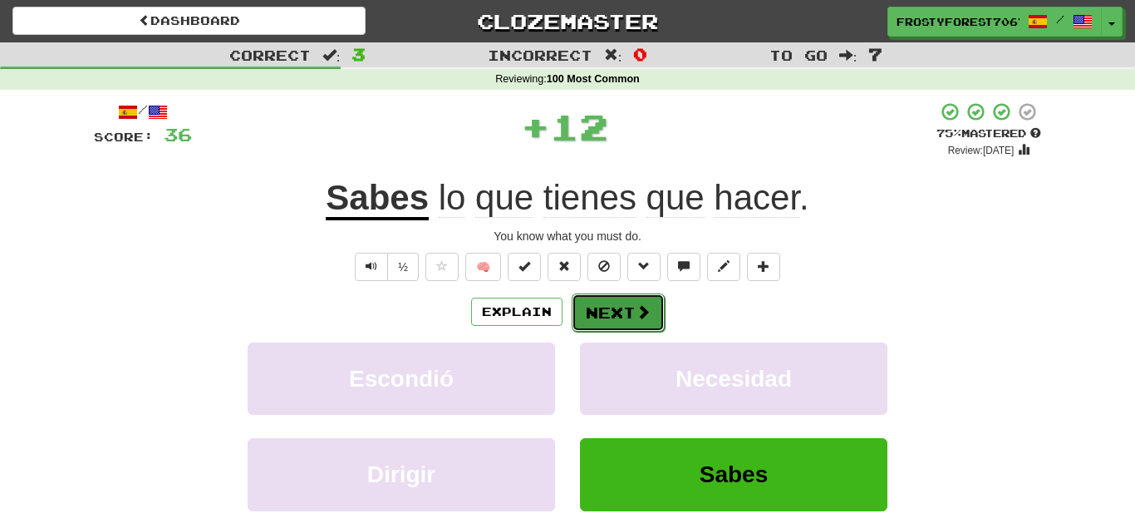
click at [633, 308] on button "Next" at bounding box center [618, 312] width 93 height 38
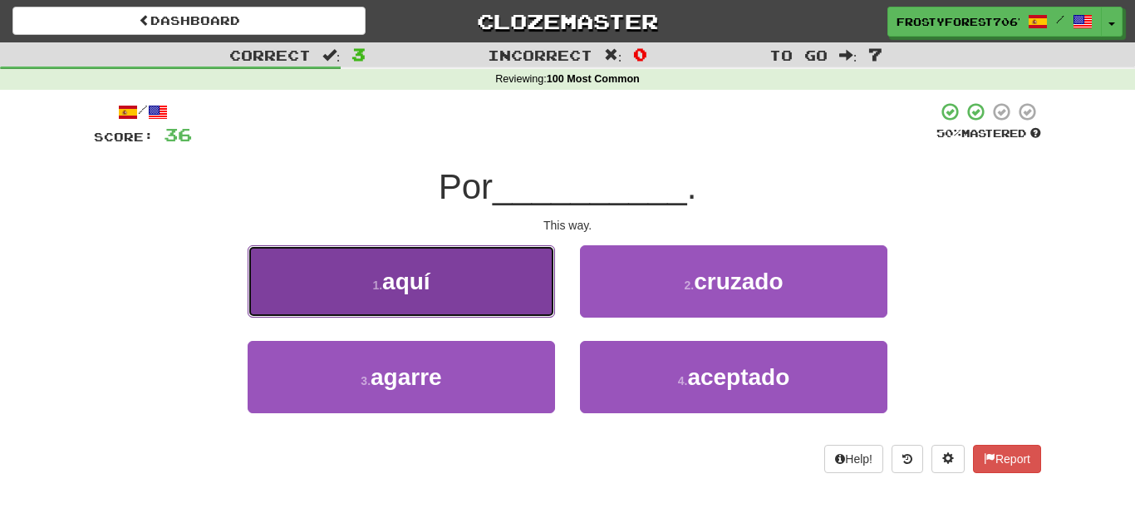
click at [492, 302] on button "1 . aquí" at bounding box center [402, 281] width 308 height 72
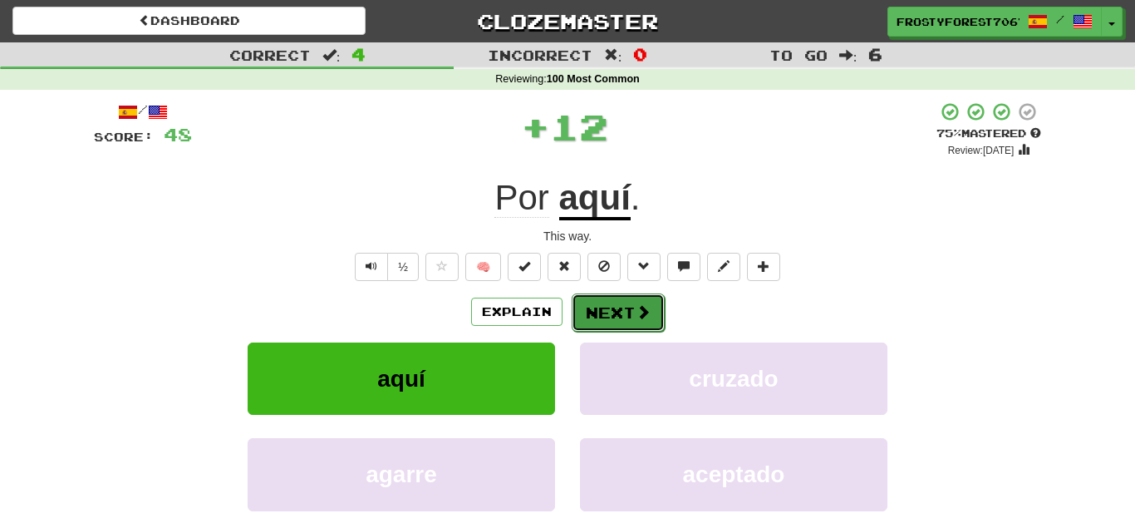
click at [610, 327] on button "Next" at bounding box center [618, 312] width 93 height 38
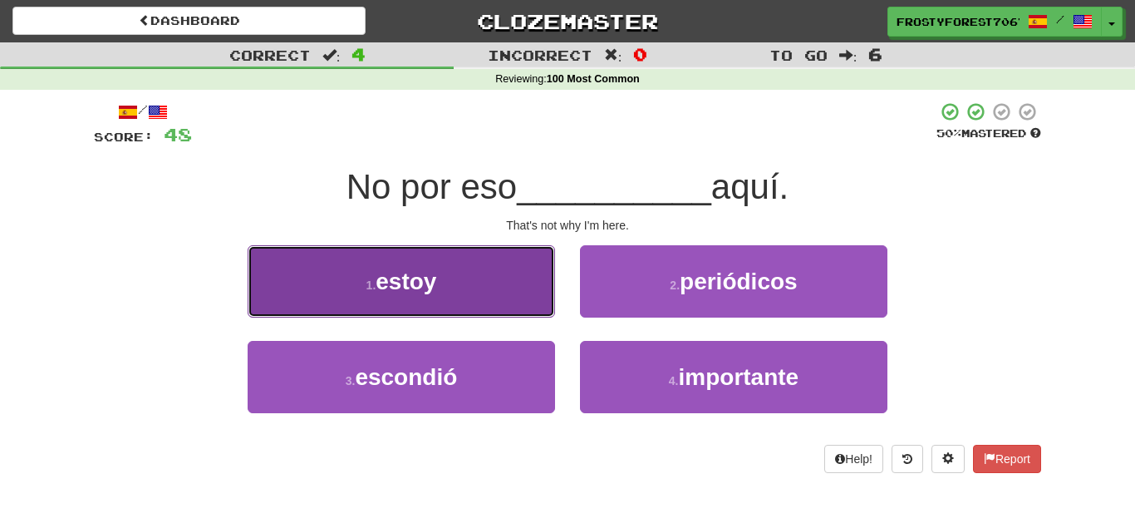
click at [416, 303] on button "1 . estoy" at bounding box center [402, 281] width 308 height 72
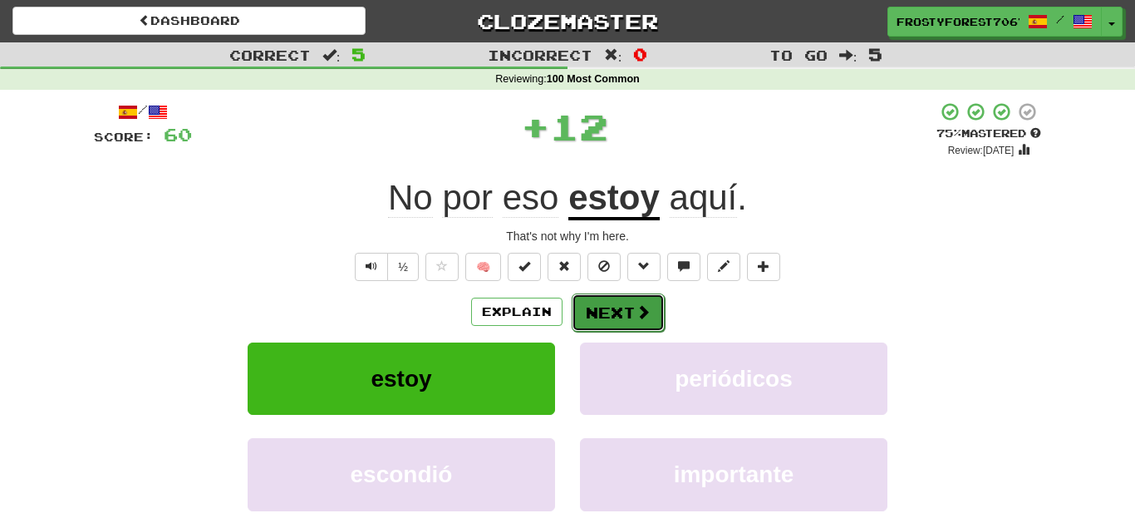
click at [602, 308] on button "Next" at bounding box center [618, 312] width 93 height 38
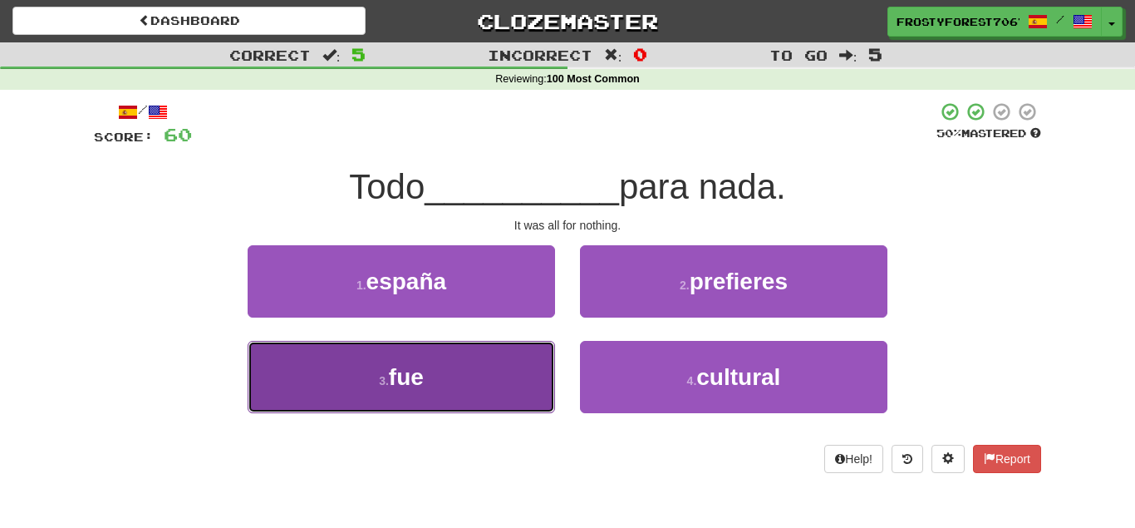
click at [502, 354] on button "3 . fue" at bounding box center [402, 377] width 308 height 72
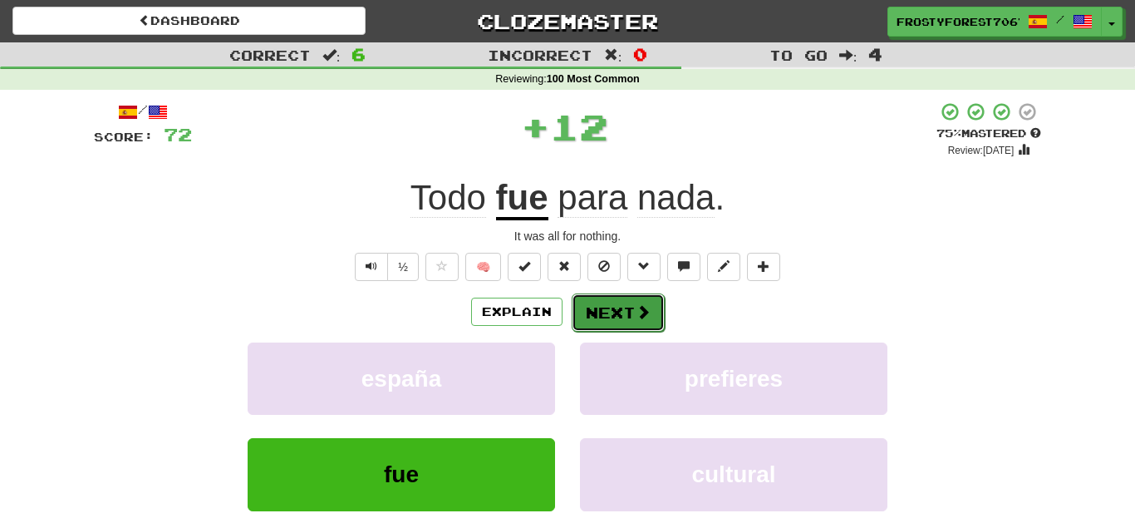
click at [638, 298] on button "Next" at bounding box center [618, 312] width 93 height 38
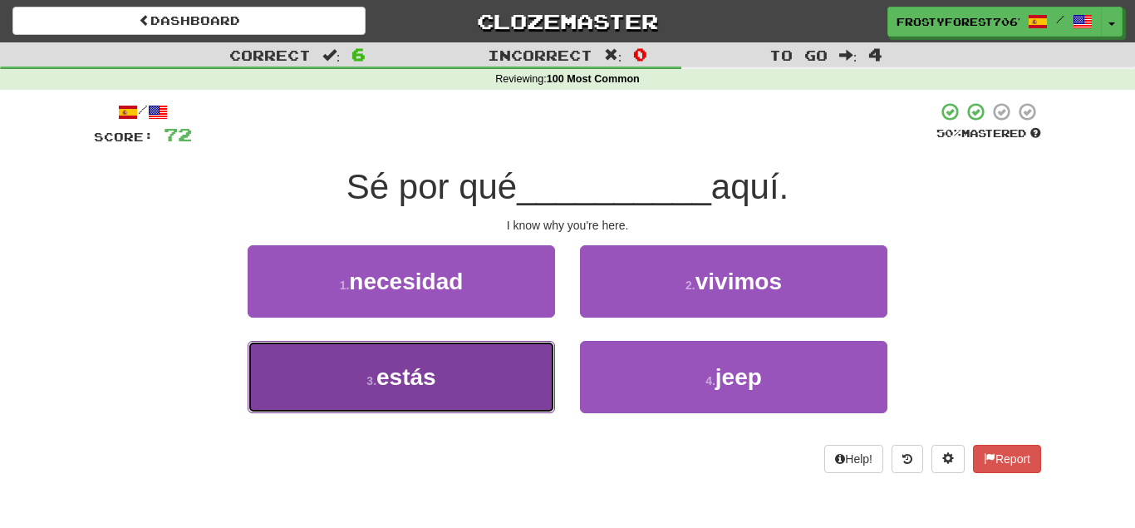
click at [543, 374] on button "3 . estás" at bounding box center [402, 377] width 308 height 72
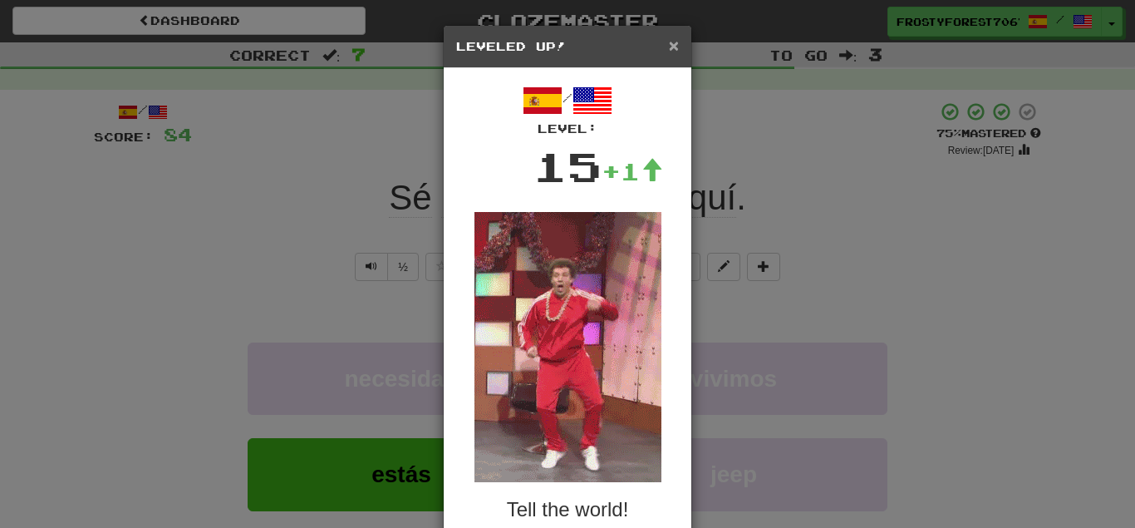
click at [672, 44] on span "×" at bounding box center [674, 45] width 10 height 19
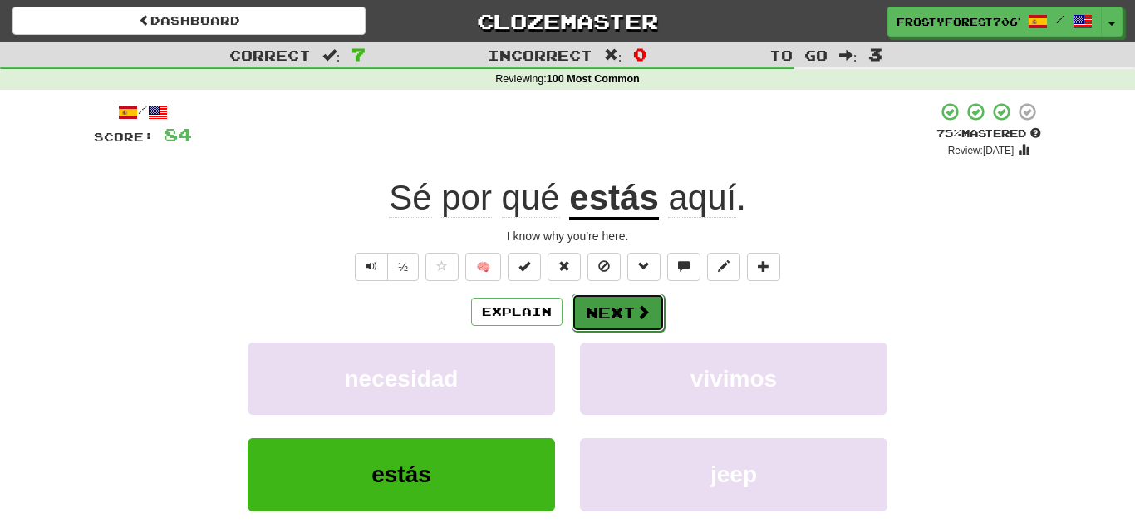
click at [625, 324] on button "Next" at bounding box center [618, 312] width 93 height 38
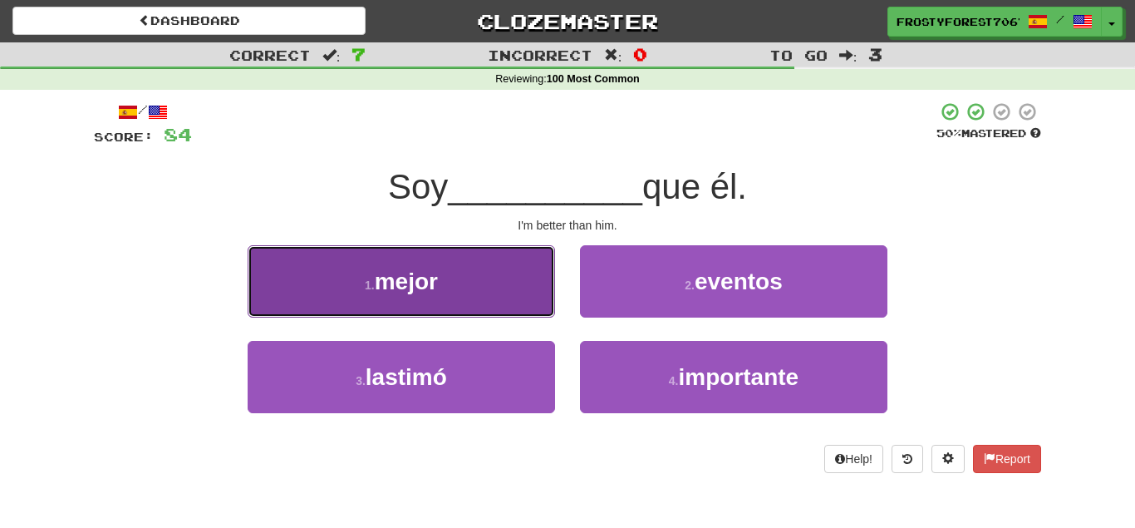
click at [466, 280] on button "1 . mejor" at bounding box center [402, 281] width 308 height 72
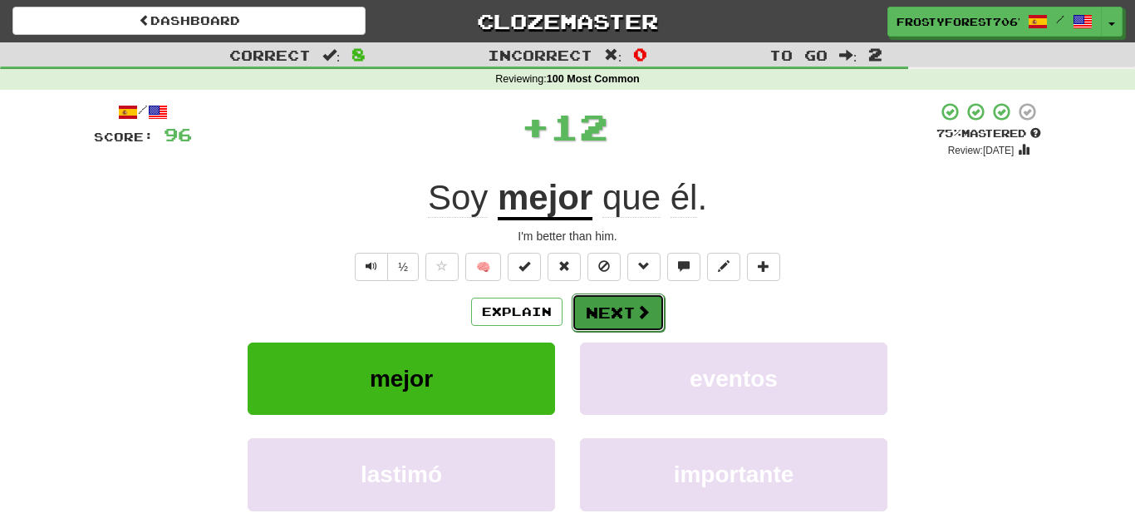
click at [605, 302] on button "Next" at bounding box center [618, 312] width 93 height 38
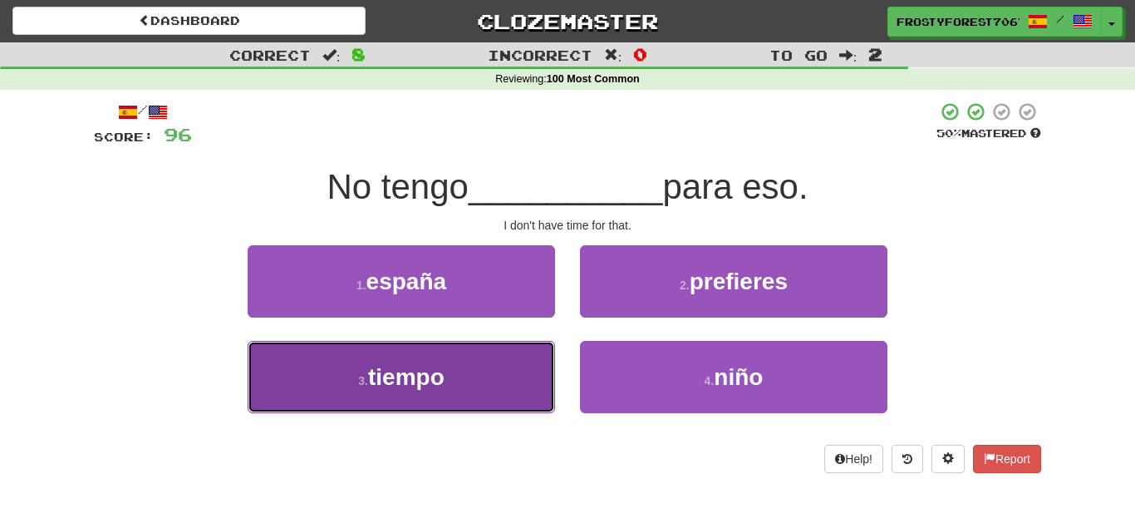
click at [541, 358] on button "3 . tiempo" at bounding box center [402, 377] width 308 height 72
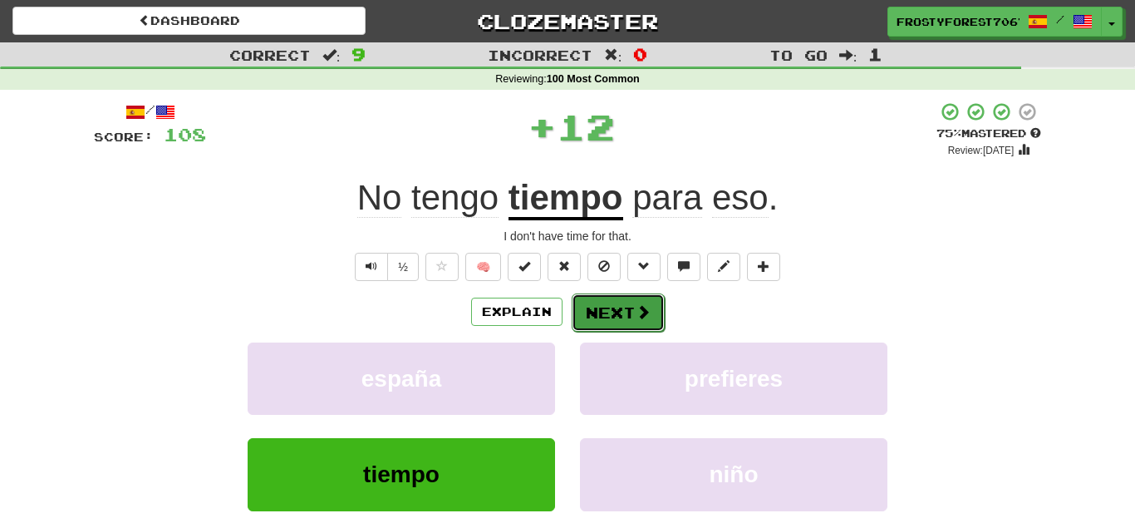
click at [651, 321] on button "Next" at bounding box center [618, 312] width 93 height 38
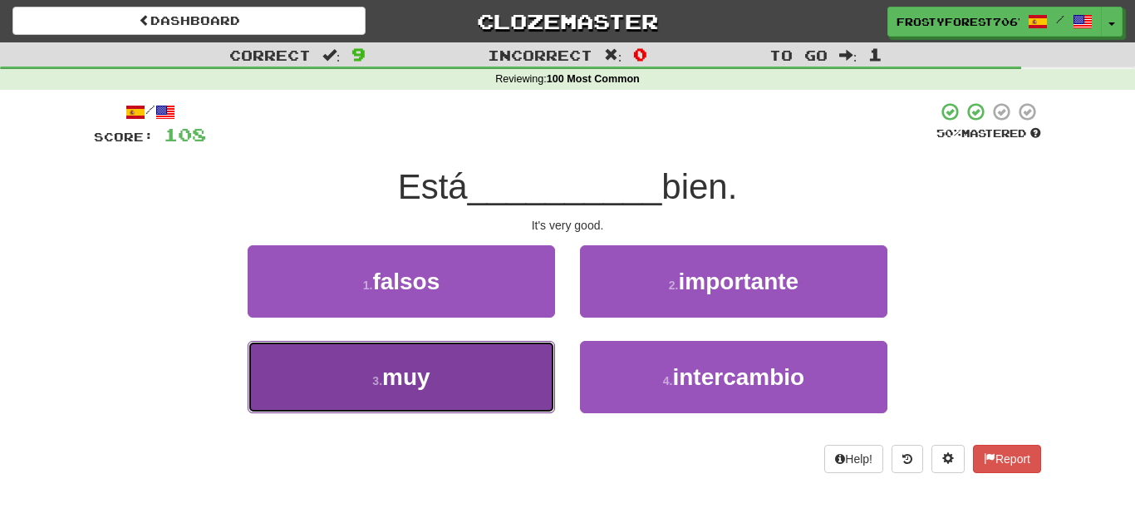
click at [511, 381] on button "3 . muy" at bounding box center [402, 377] width 308 height 72
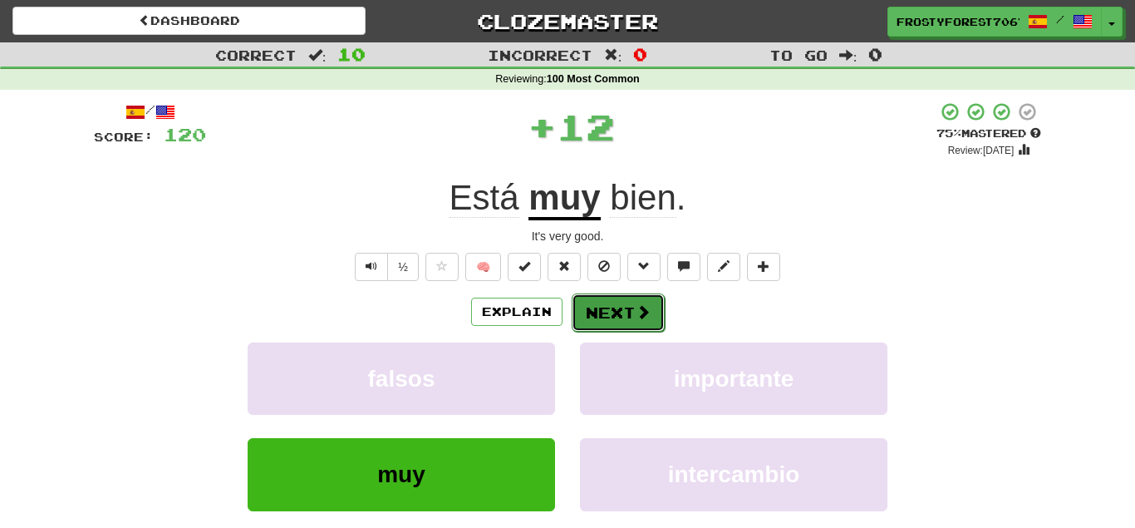
click at [600, 322] on button "Next" at bounding box center [618, 312] width 93 height 38
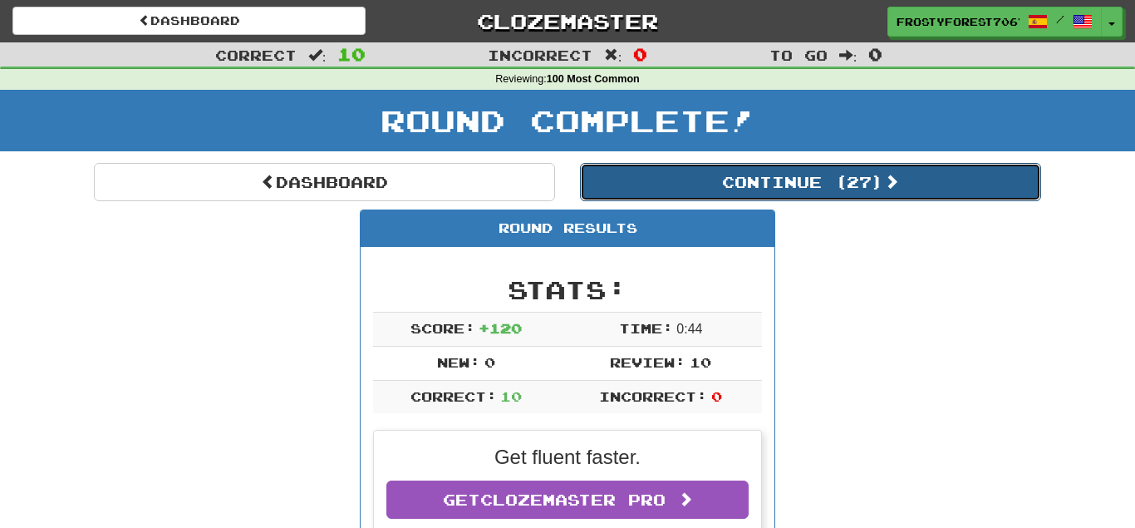
click at [866, 195] on button "Continue ( 27 )" at bounding box center [810, 182] width 461 height 38
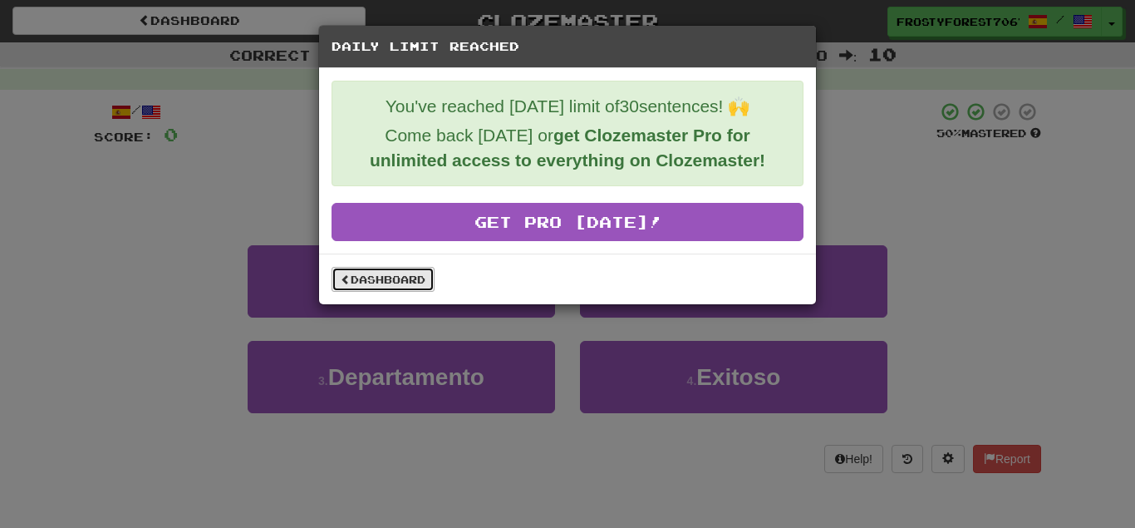
click at [391, 288] on link "Dashboard" at bounding box center [383, 279] width 103 height 25
